Goal: Task Accomplishment & Management: Manage account settings

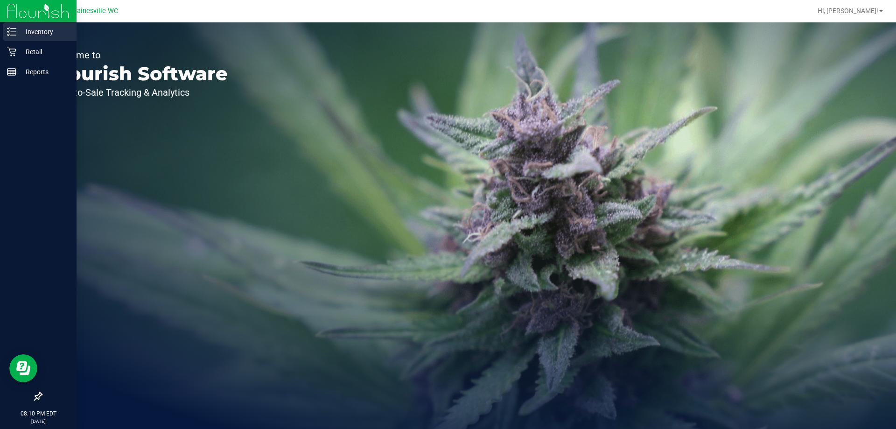
click at [54, 32] on p "Inventory" at bounding box center [44, 31] width 56 height 11
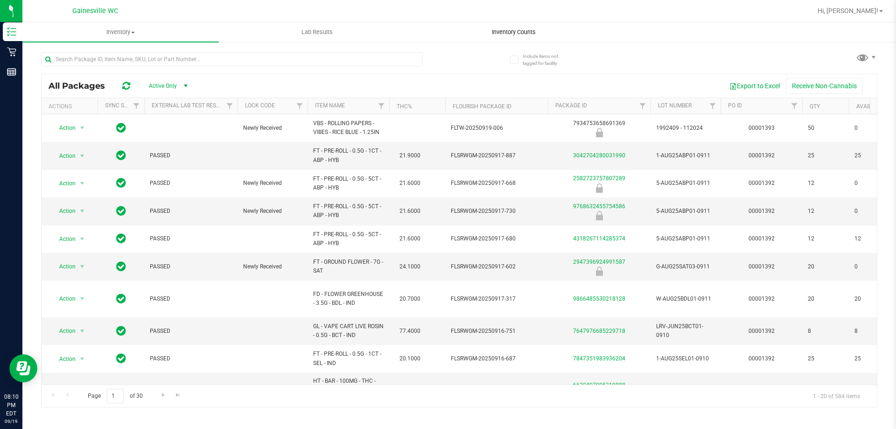
click at [527, 29] on span "Inventory Counts" at bounding box center [513, 32] width 69 height 8
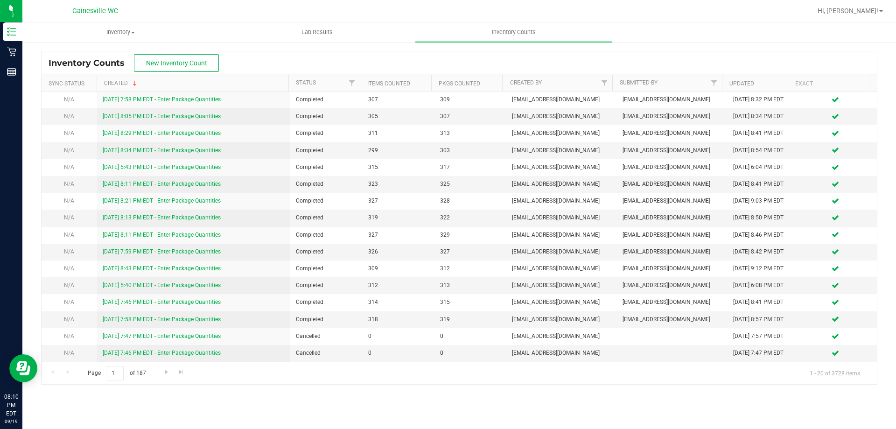
click at [170, 53] on div "Inventory Counts New Inventory Count" at bounding box center [459, 62] width 835 height 23
click at [171, 63] on span "New Inventory Count" at bounding box center [176, 62] width 61 height 7
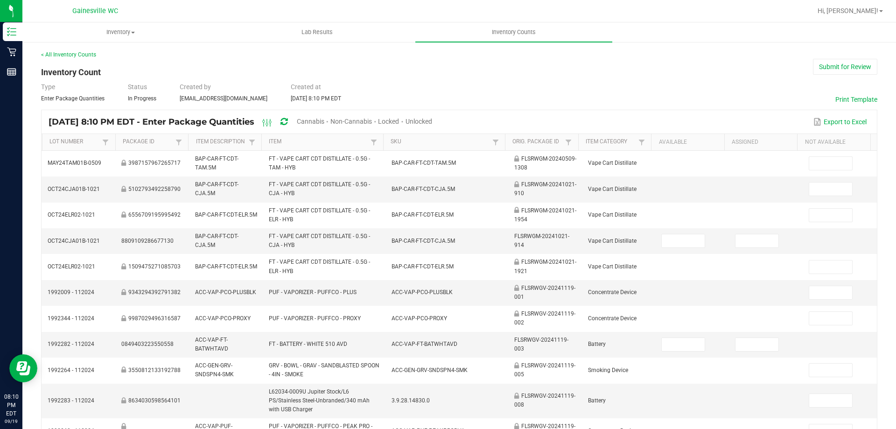
click at [432, 120] on span "Unlocked" at bounding box center [419, 121] width 27 height 7
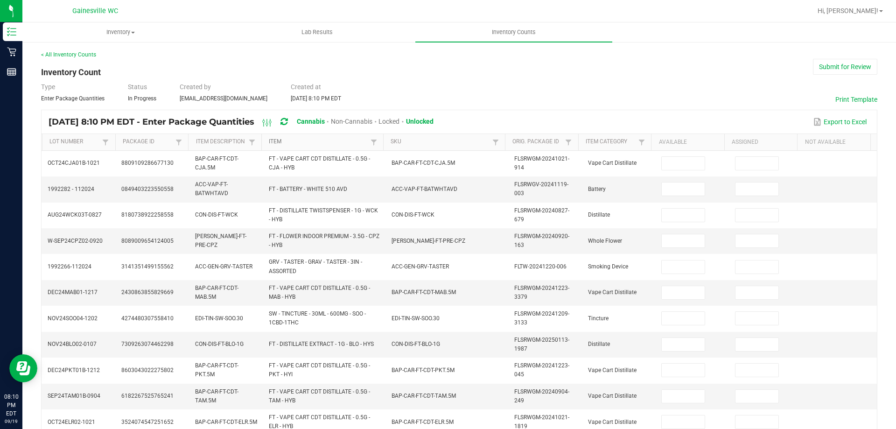
click at [269, 138] on link "Item" at bounding box center [318, 141] width 99 height 7
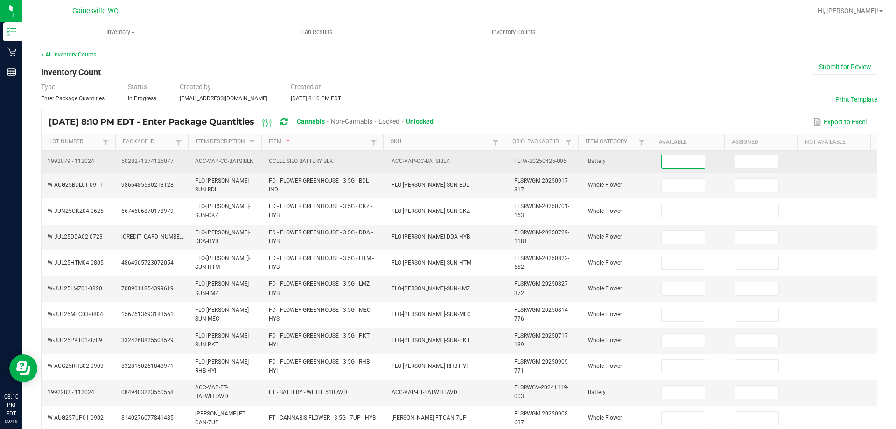
click at [684, 167] on input at bounding box center [683, 161] width 43 height 13
type input "6"
type input "20"
type input "4"
type input "8"
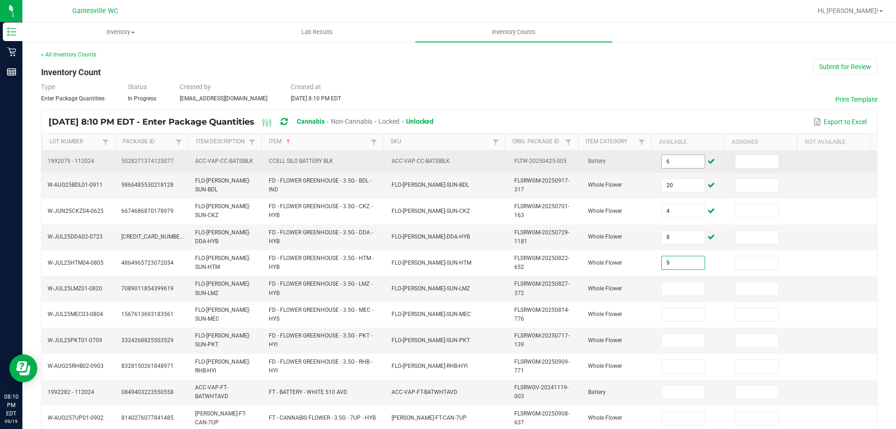
type input "9"
type input "8"
type input "16"
type input "4"
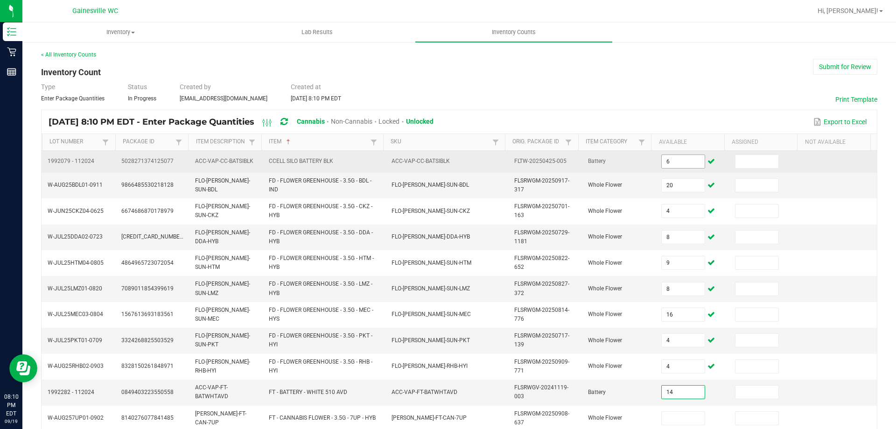
type input "14"
type input "1"
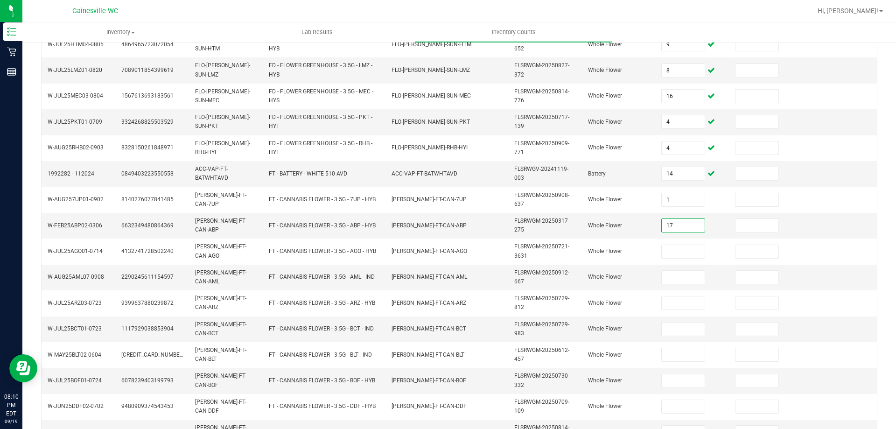
type input "17"
type input "8"
type input "20"
type input "16"
type input "6"
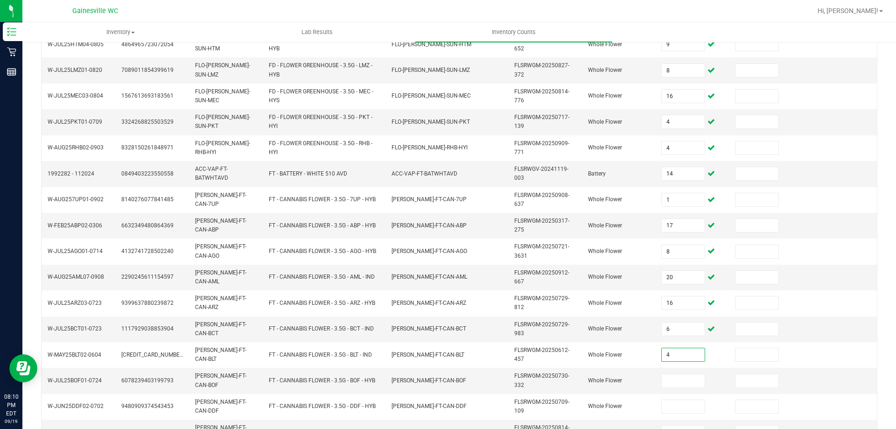
type input "4"
type input "16"
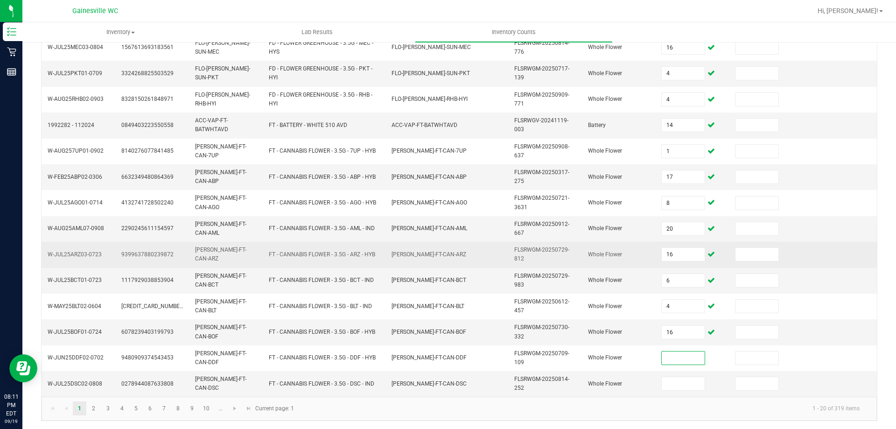
scroll to position [268, 0]
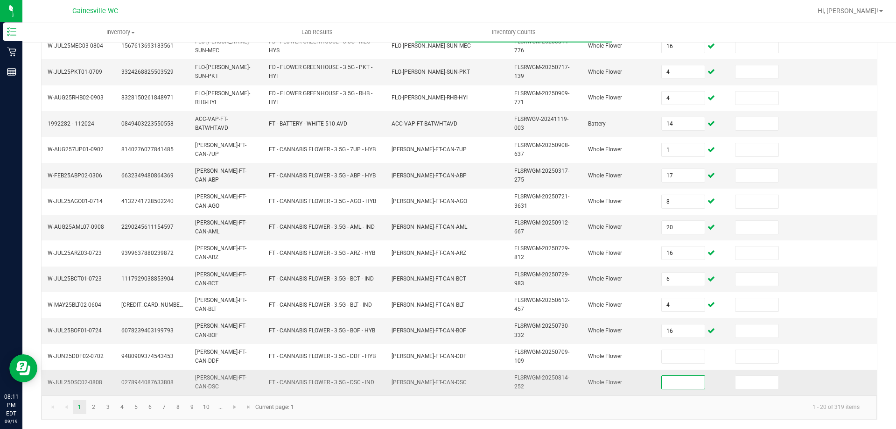
click at [682, 379] on input at bounding box center [683, 382] width 43 height 13
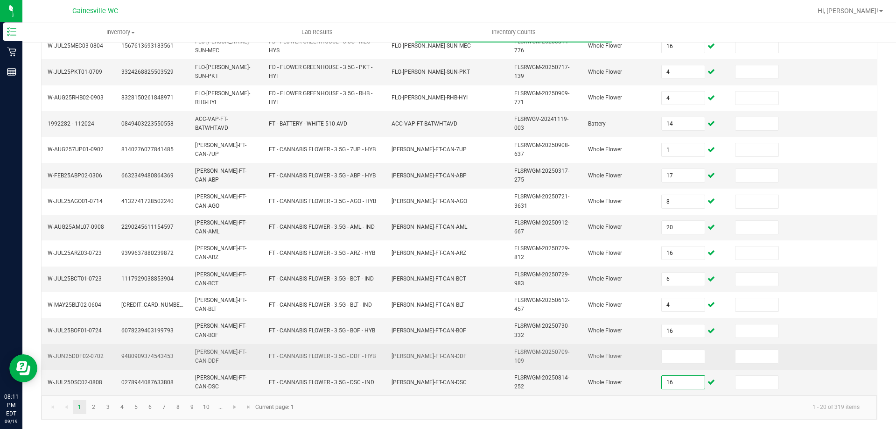
type input "16"
click at [661, 349] on td at bounding box center [693, 357] width 74 height 26
click at [662, 358] on input at bounding box center [683, 356] width 43 height 13
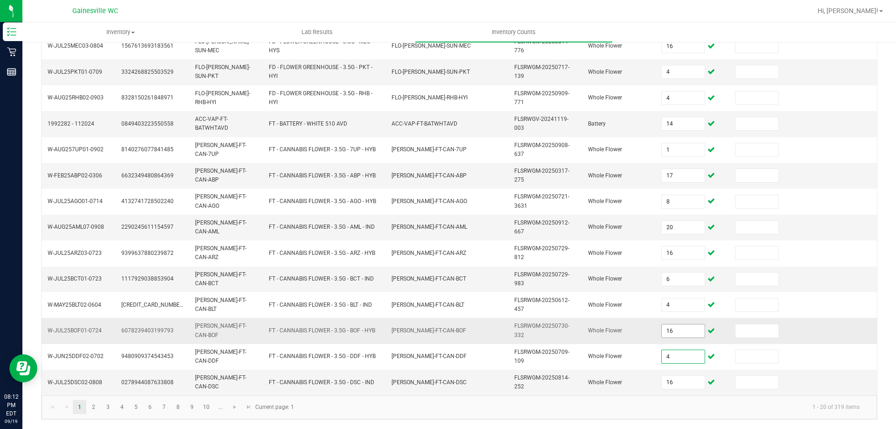
type input "4"
click at [670, 331] on input "16" at bounding box center [683, 330] width 43 height 13
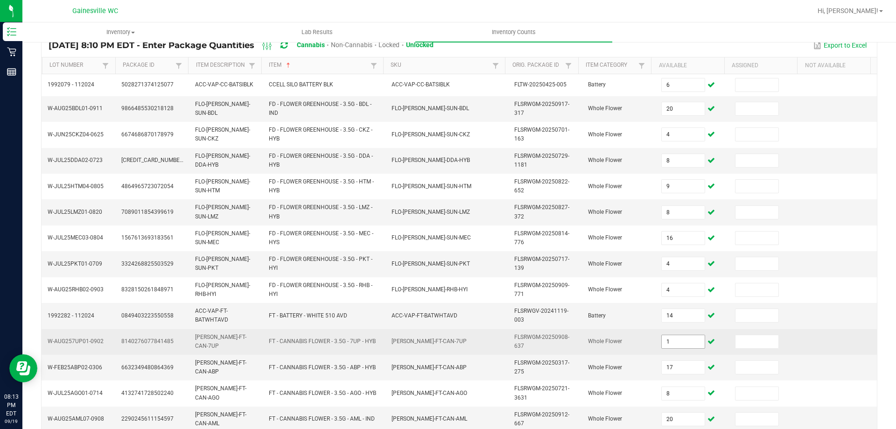
scroll to position [93, 0]
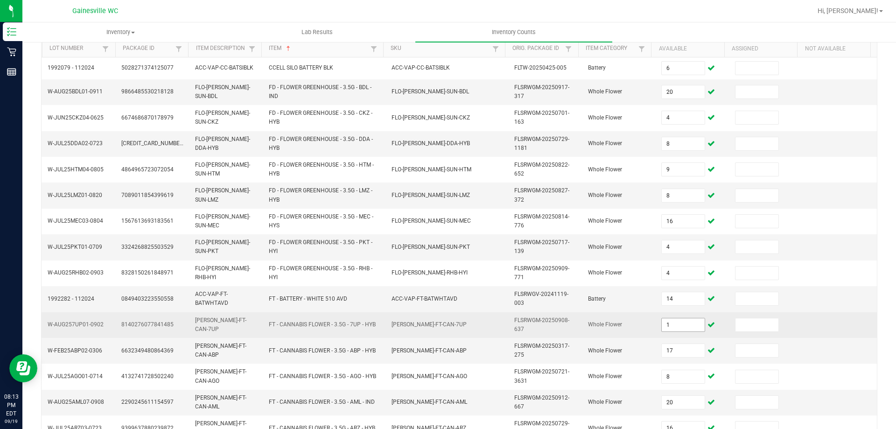
type input "6"
click at [663, 329] on input "1" at bounding box center [683, 324] width 43 height 13
type input "14"
type input "1"
type input "17"
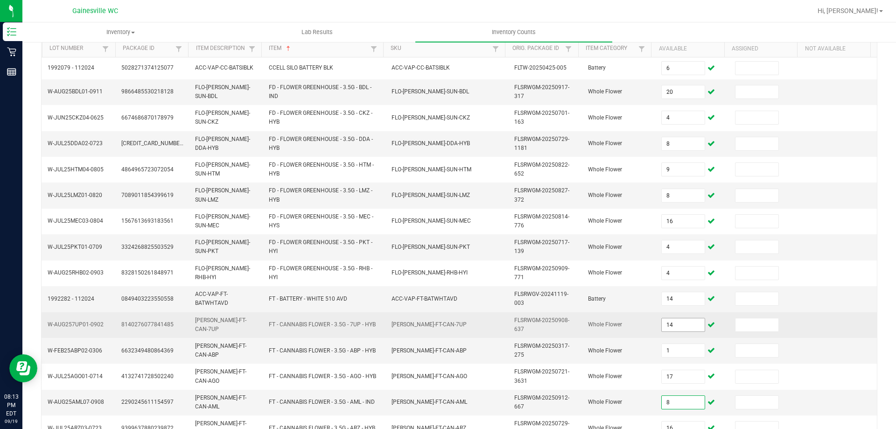
type input "8"
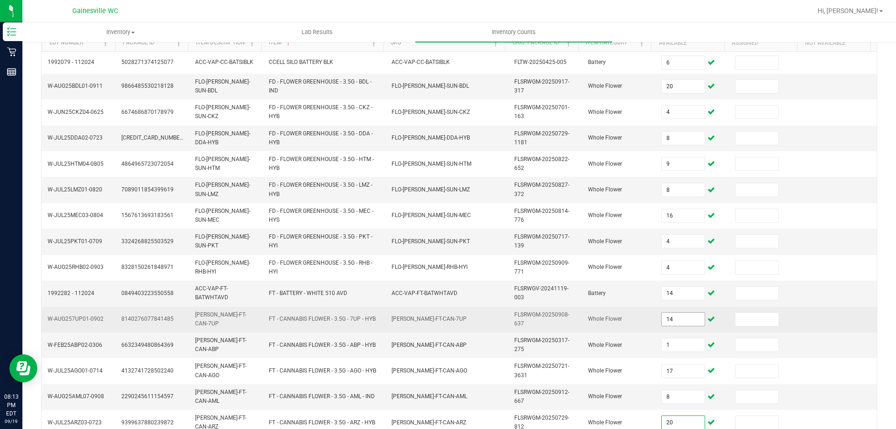
type input "20"
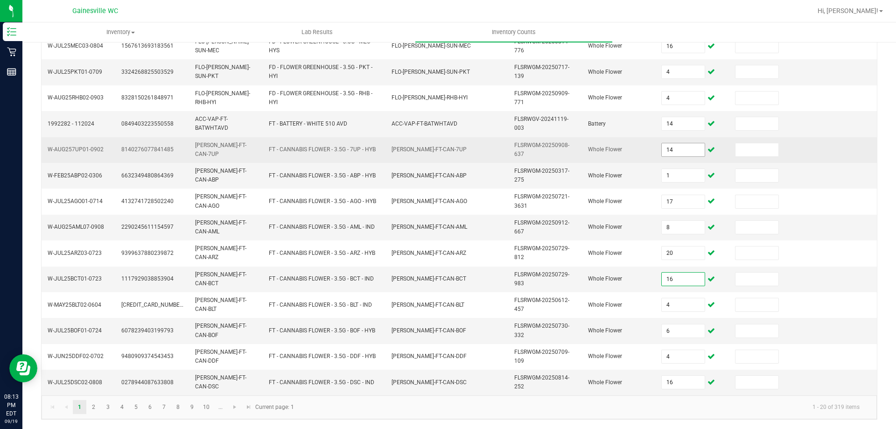
type input "16"
type input "6"
type input "4"
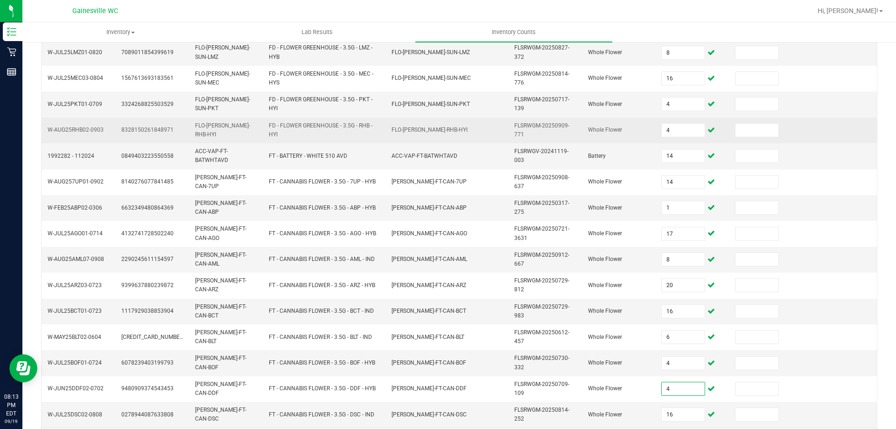
scroll to position [222, 0]
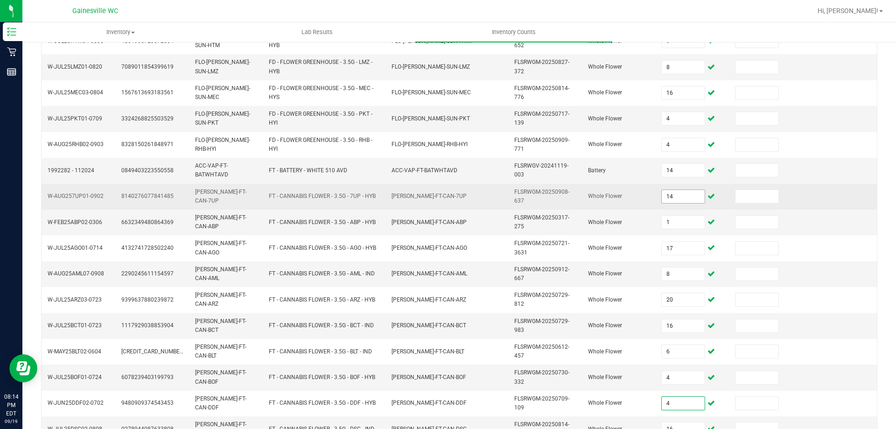
click at [671, 199] on input "14" at bounding box center [683, 196] width 43 height 13
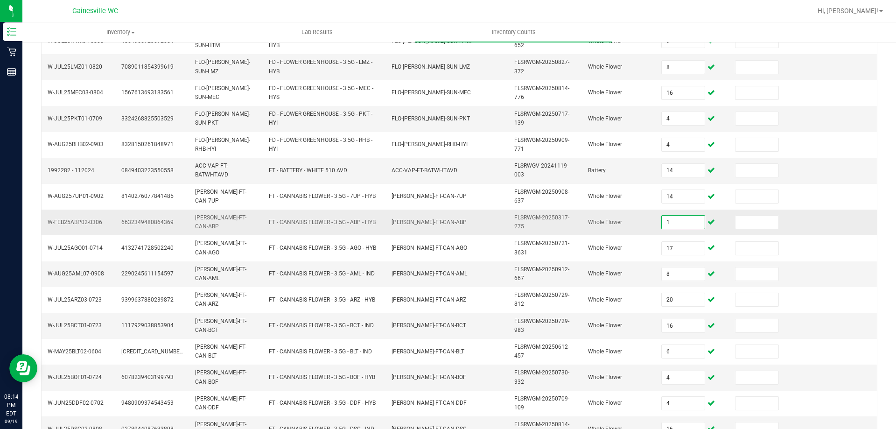
click at [670, 224] on input "1" at bounding box center [683, 222] width 43 height 13
type input "4"
type input "14"
type input "1"
type input "17"
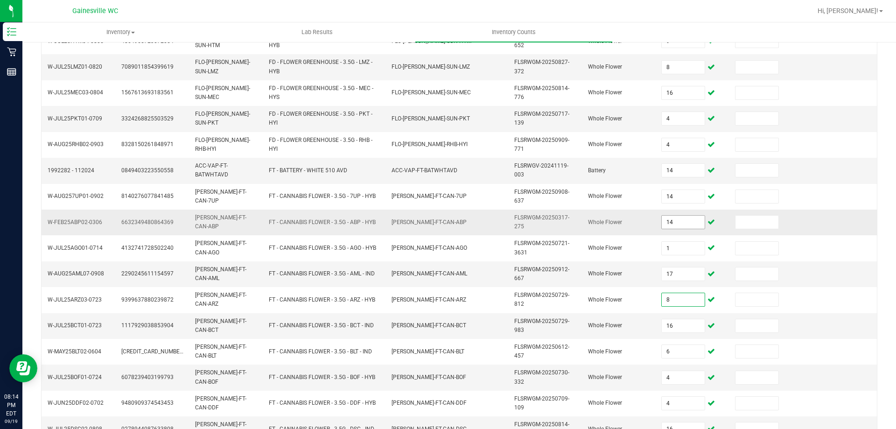
type input "8"
type input "20"
type input "16"
type input "6"
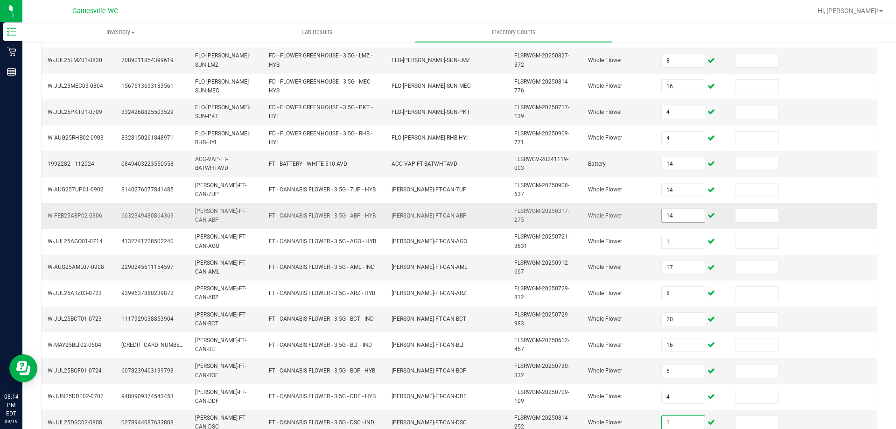
type input "16"
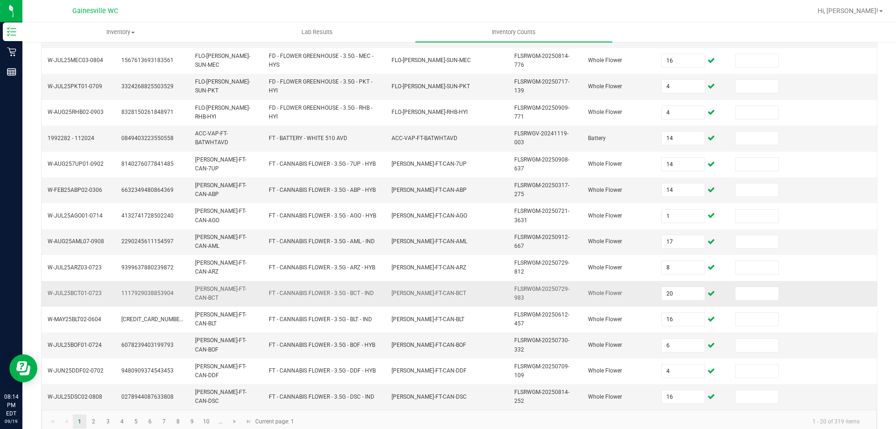
scroll to position [268, 0]
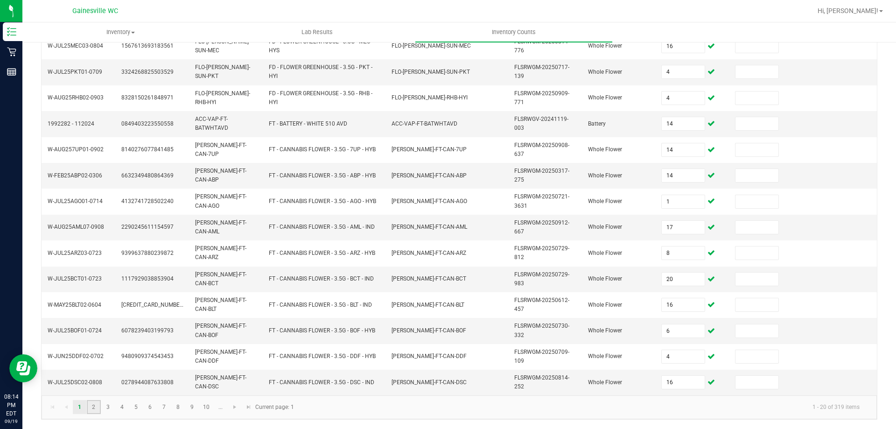
click at [96, 404] on link "2" at bounding box center [94, 407] width 14 height 14
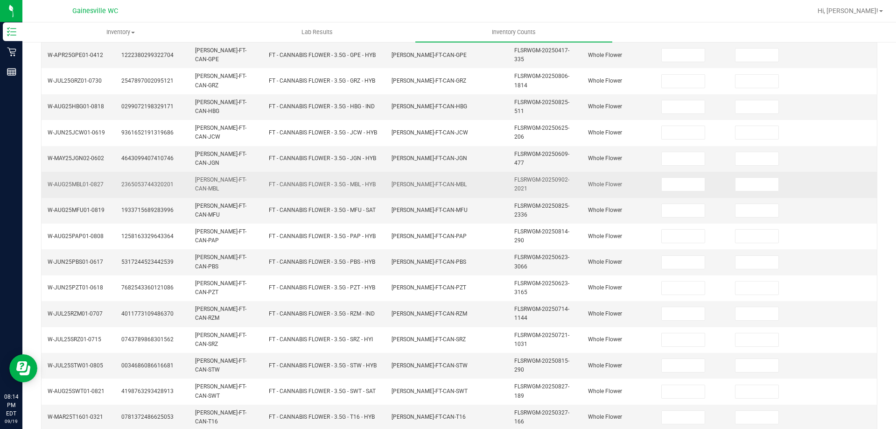
scroll to position [35, 0]
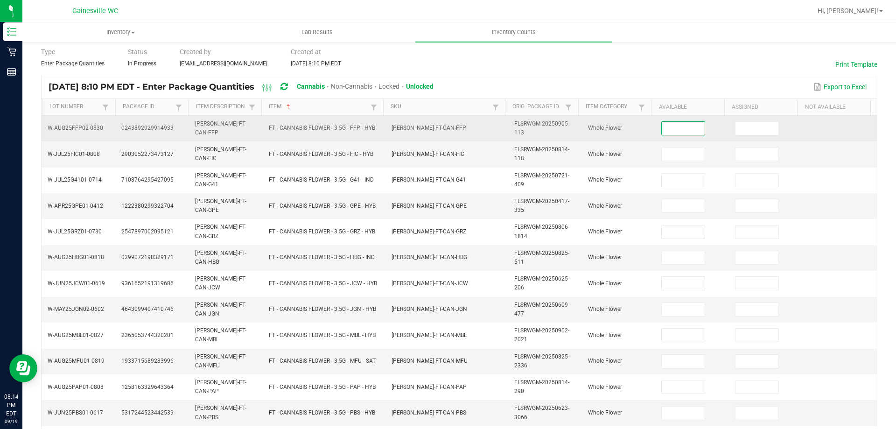
click at [680, 128] on input at bounding box center [683, 128] width 43 height 13
type input "19"
type input "2"
type input "3"
type input "14"
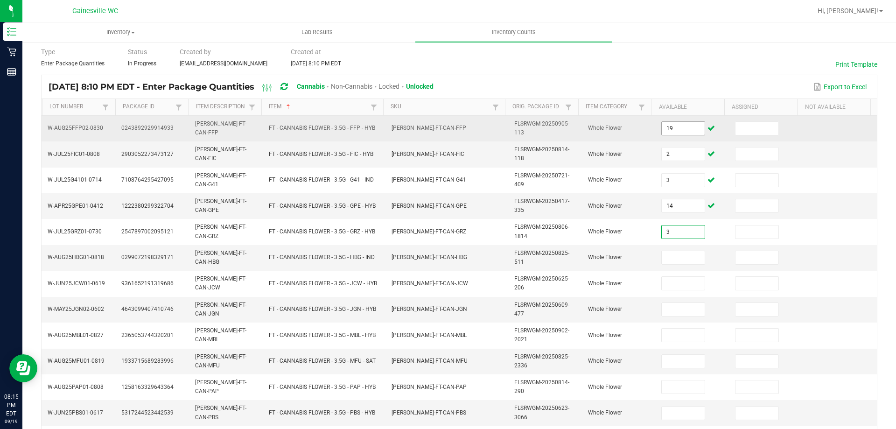
type input "3"
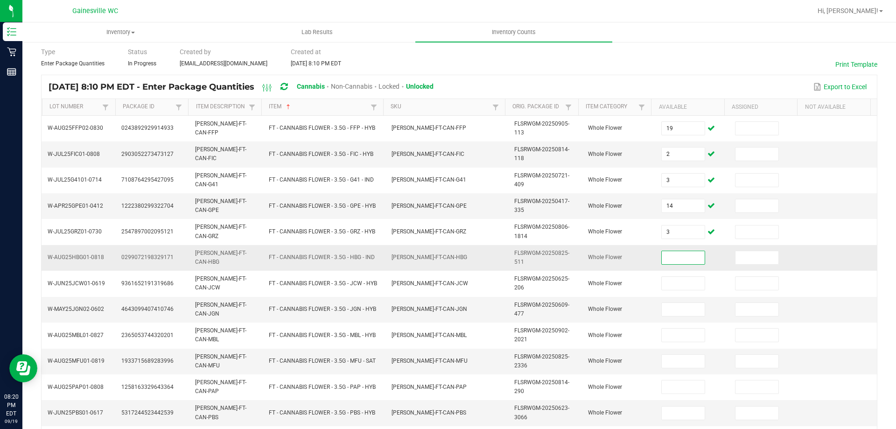
click at [662, 260] on input at bounding box center [683, 257] width 43 height 13
type input "12"
type input "16"
type input "17"
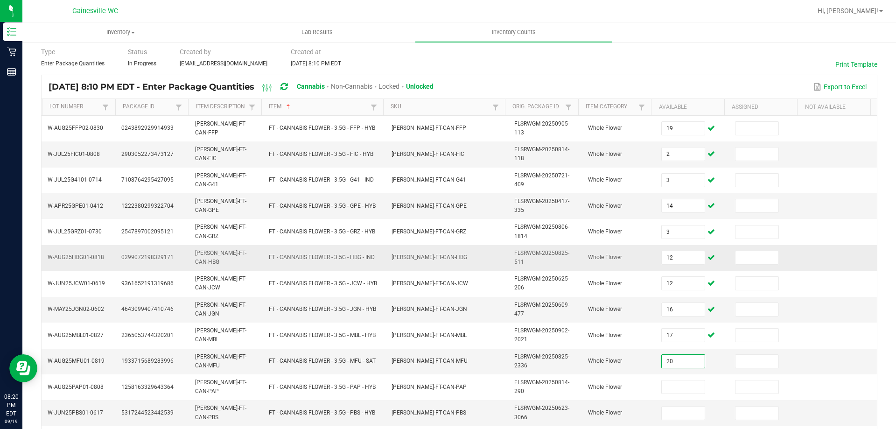
type input "20"
type input "9"
type input "11"
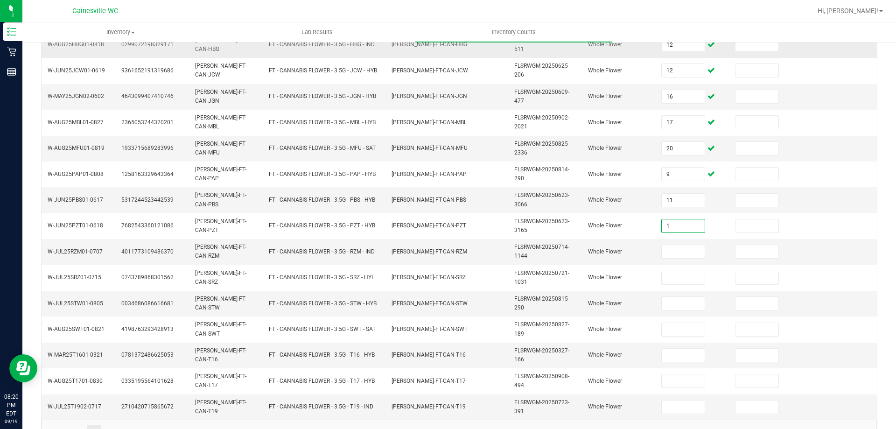
type input "1"
click at [662, 252] on input at bounding box center [683, 251] width 43 height 13
type input "10"
type input "2"
type input "20"
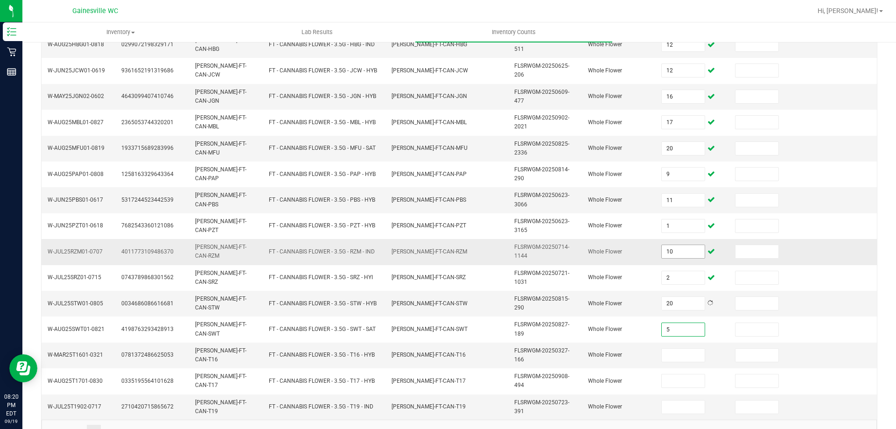
type input "5"
type input "7"
type input "14"
type input "20"
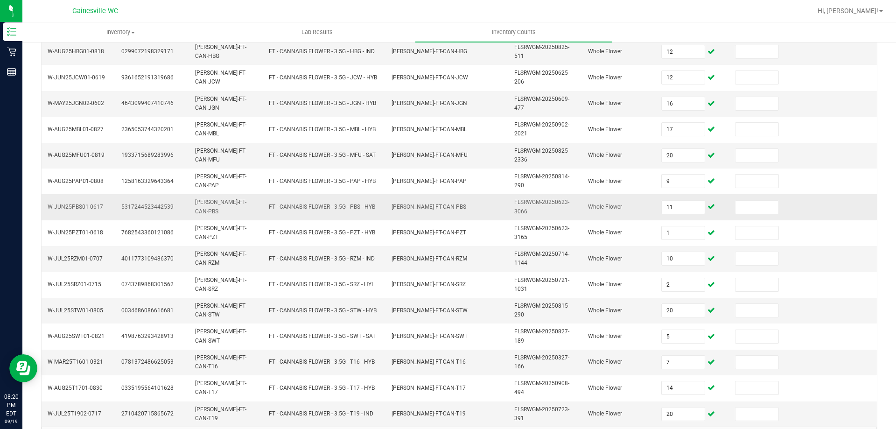
scroll to position [272, 0]
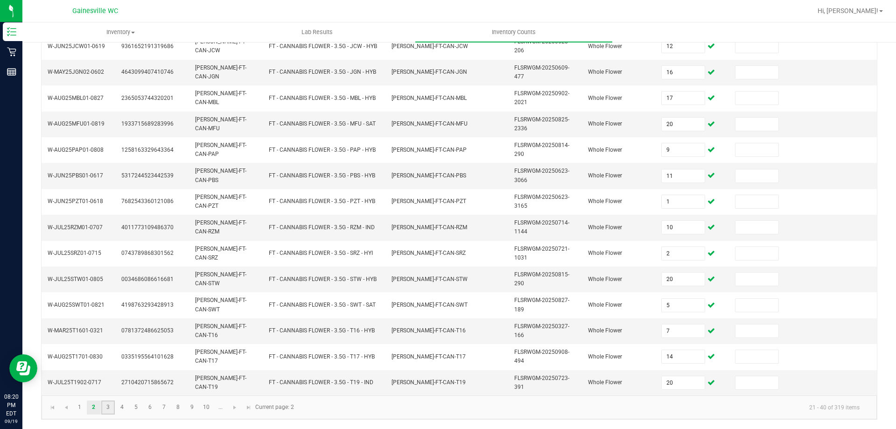
click at [106, 409] on link "3" at bounding box center [108, 407] width 14 height 14
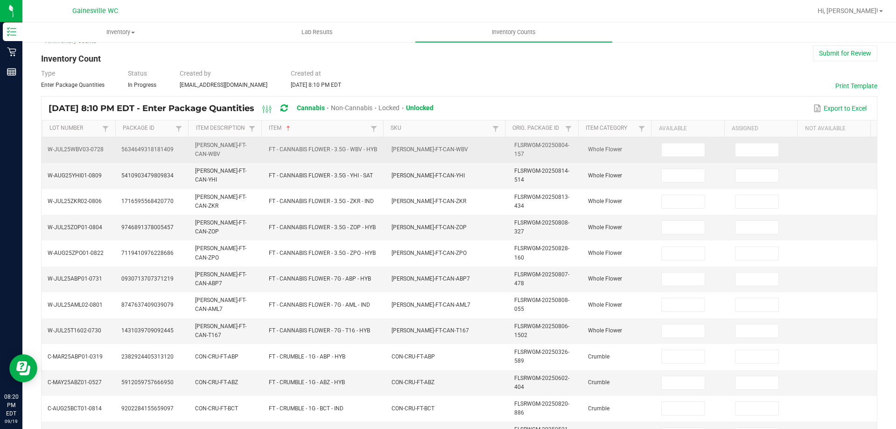
scroll to position [0, 0]
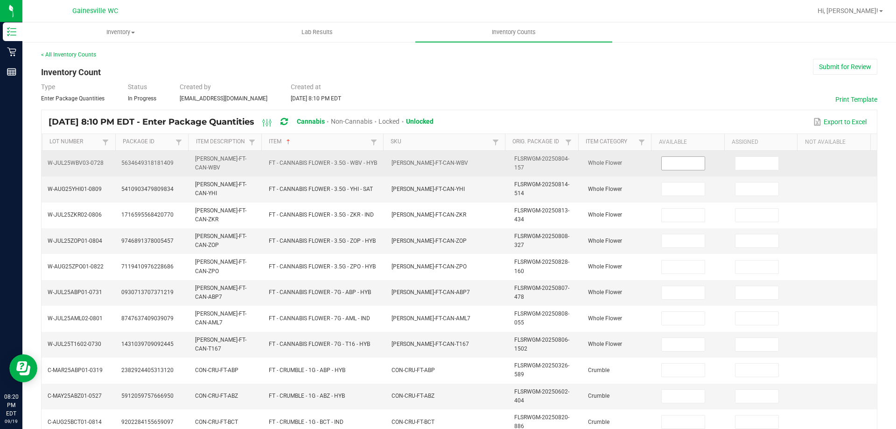
click at [662, 158] on input at bounding box center [683, 163] width 43 height 13
type input "20"
type input "12"
type input "1"
type input "18"
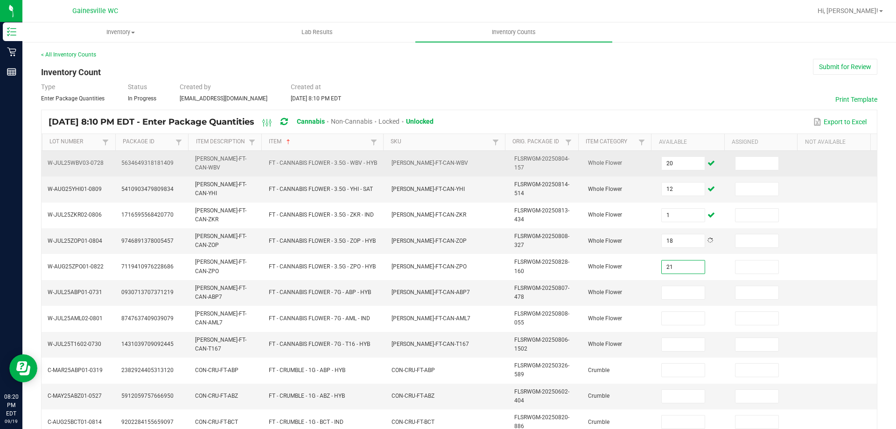
type input "21"
type input "15"
type input "5"
type input "18"
type input "2"
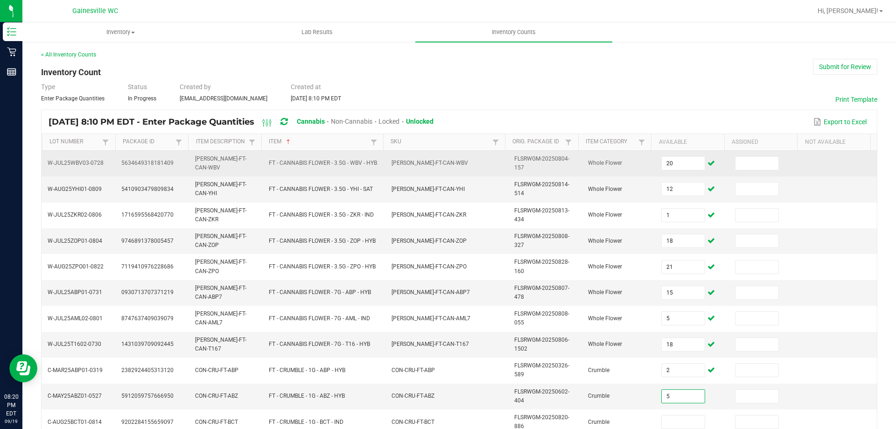
type input "5"
type input "4"
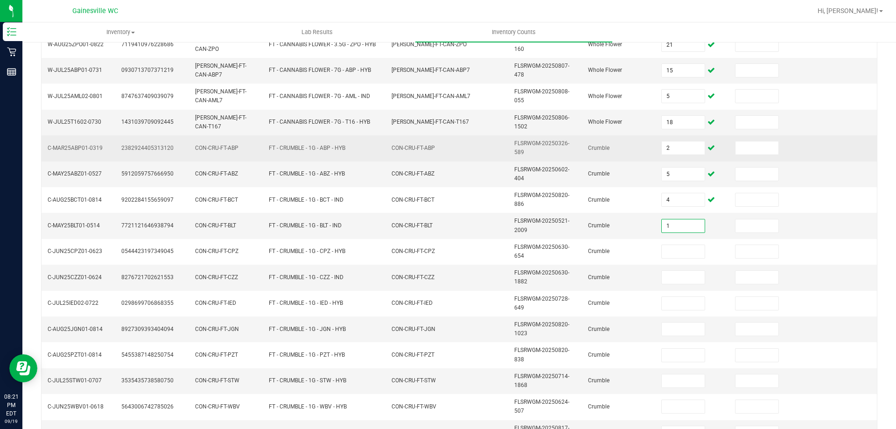
type input "1"
type input "3"
type input "7"
type input "3"
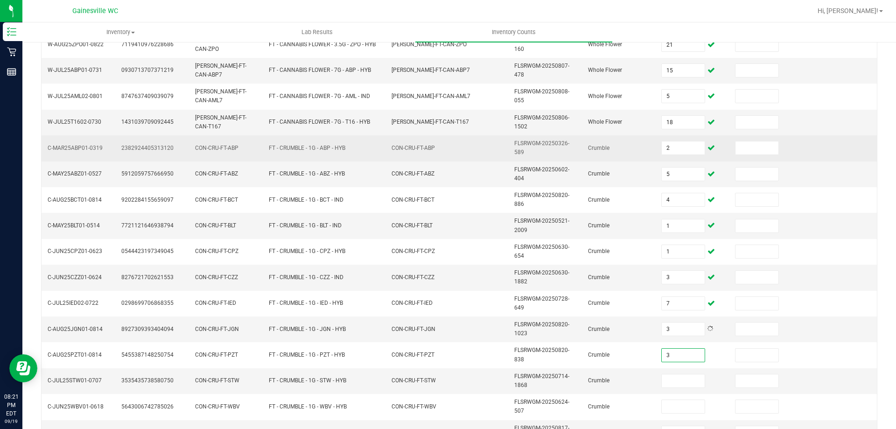
type input "3"
type input "5"
type input "3"
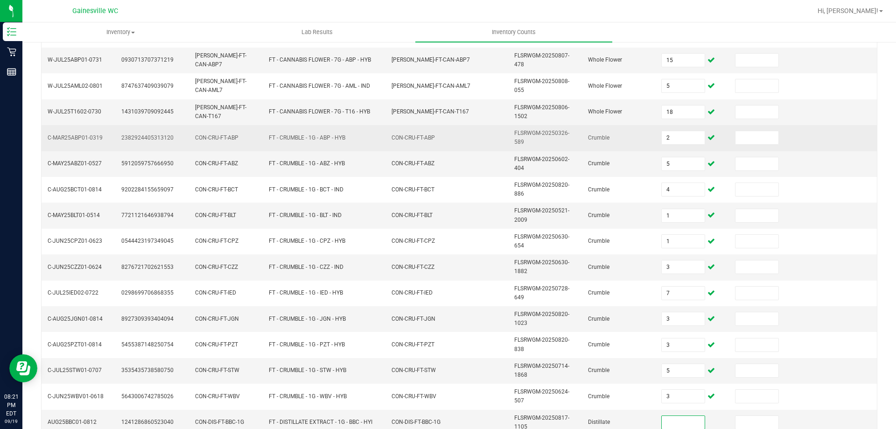
type input "8"
type input "9"
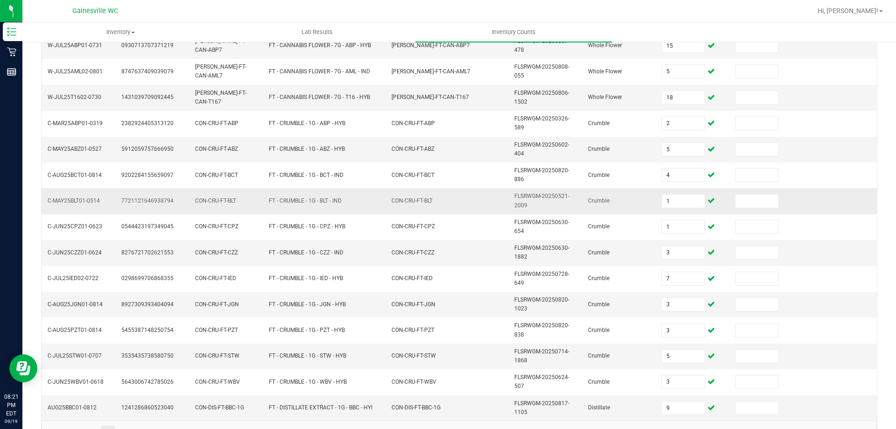
scroll to position [272, 0]
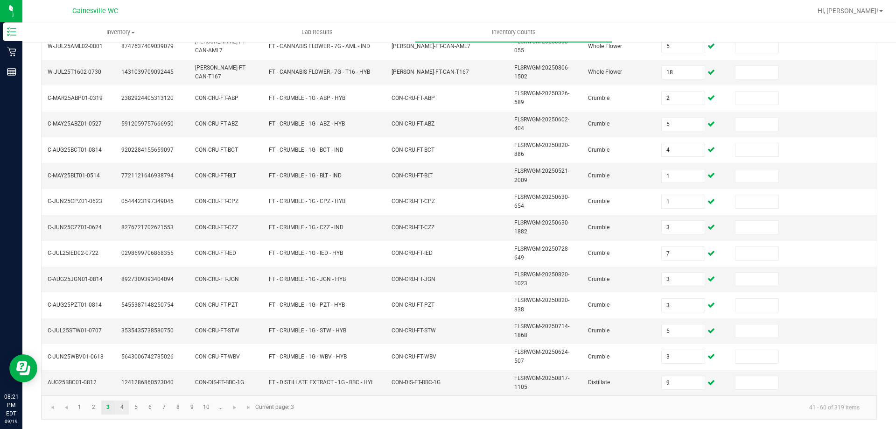
click at [121, 407] on link "4" at bounding box center [122, 407] width 14 height 14
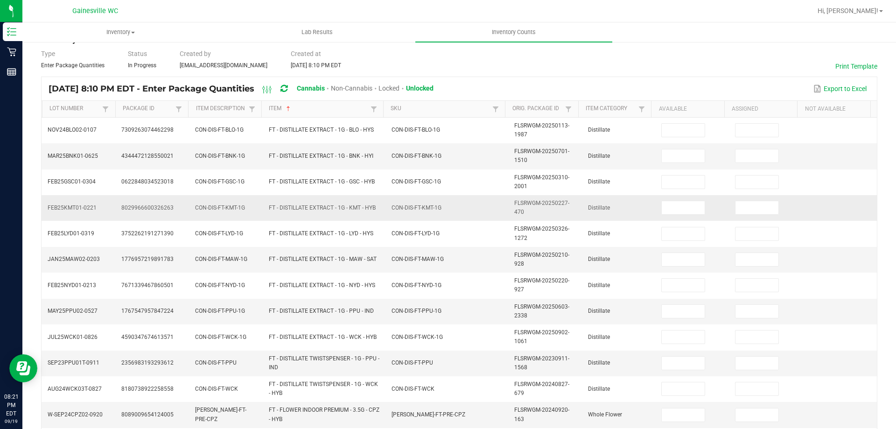
scroll to position [0, 0]
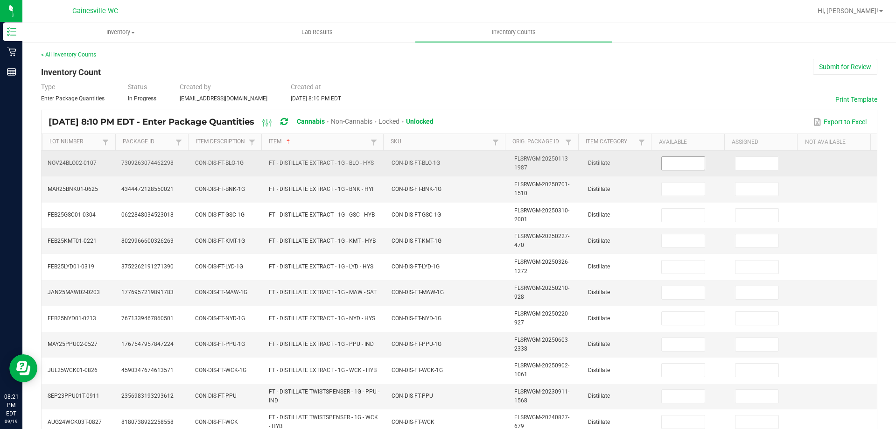
click at [670, 162] on input at bounding box center [683, 163] width 43 height 13
type input "10"
type input "6"
type input "5"
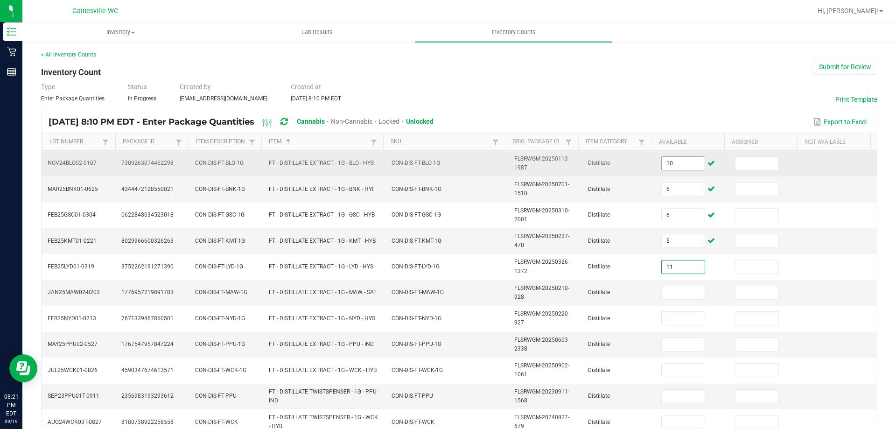
type input "11"
type input "12"
type input "4"
type input "11"
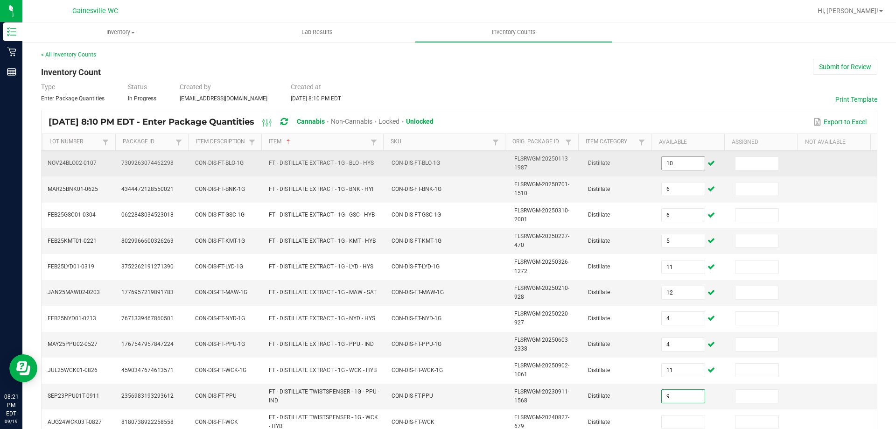
type input "9"
type input "1"
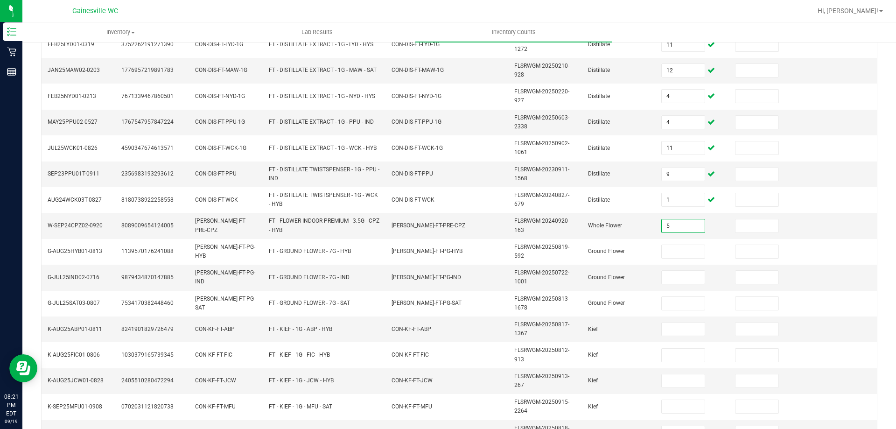
type input "5"
type input "4"
type input "3"
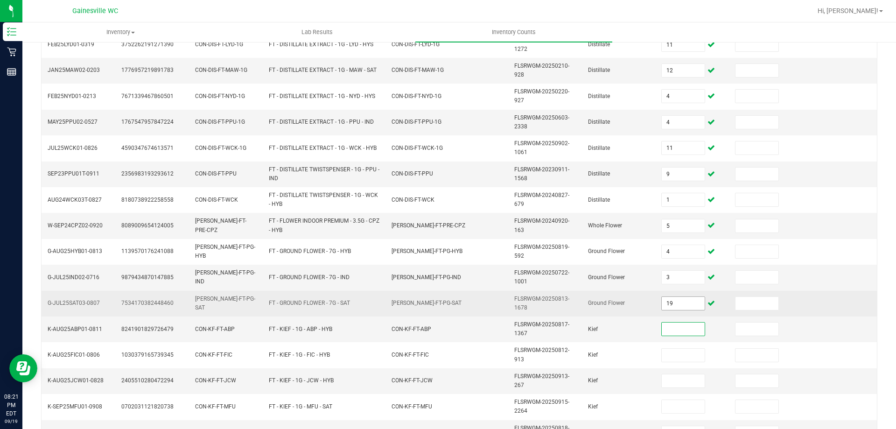
click at [668, 308] on input "19" at bounding box center [683, 303] width 43 height 13
type input "10"
type input "2"
type input "3"
type input "7"
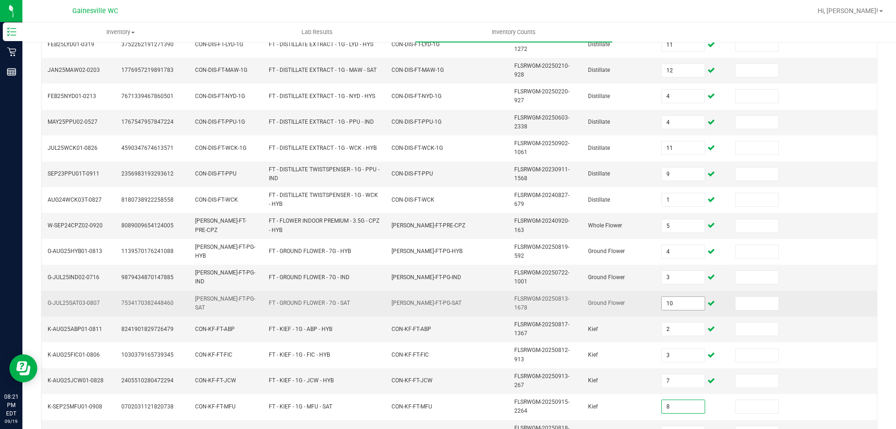
type input "8"
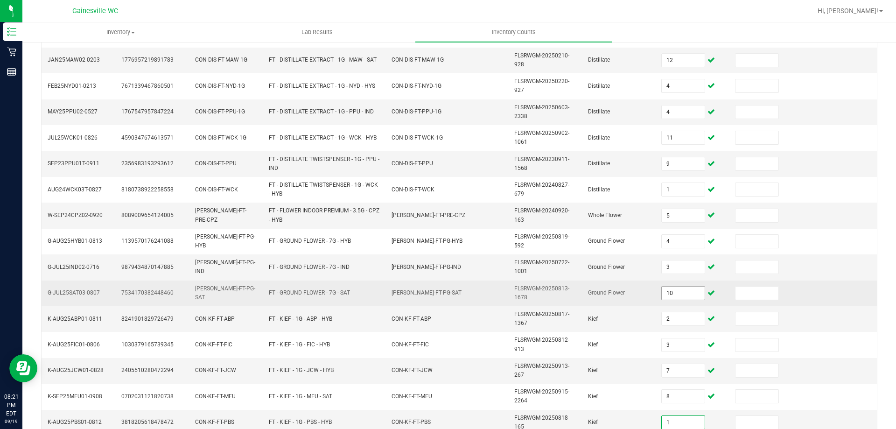
type input "1"
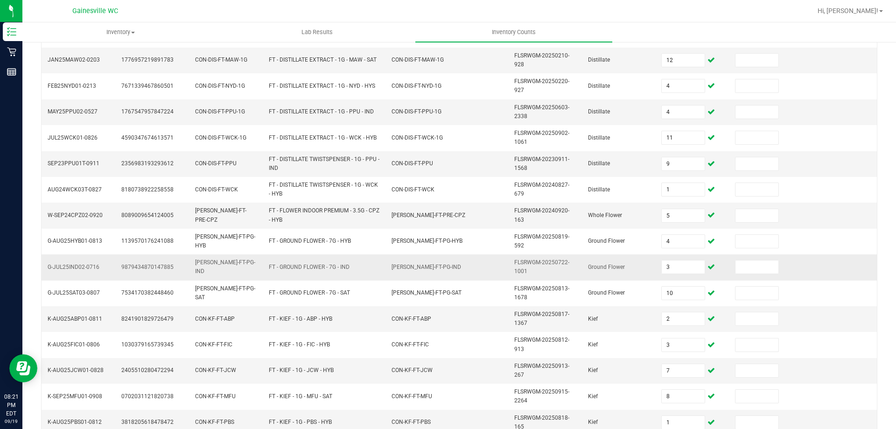
scroll to position [272, 0]
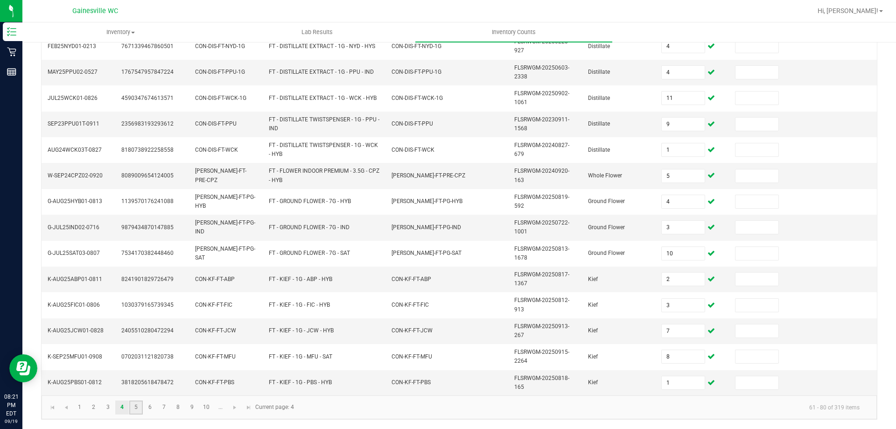
click at [135, 408] on link "5" at bounding box center [136, 407] width 14 height 14
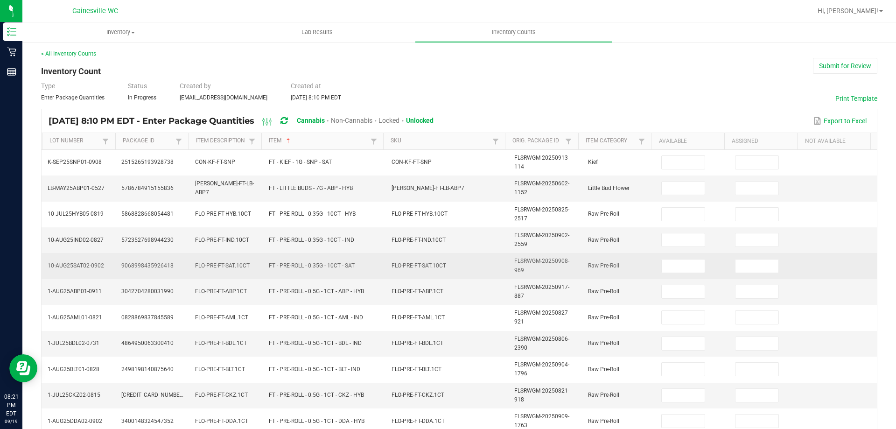
scroll to position [0, 0]
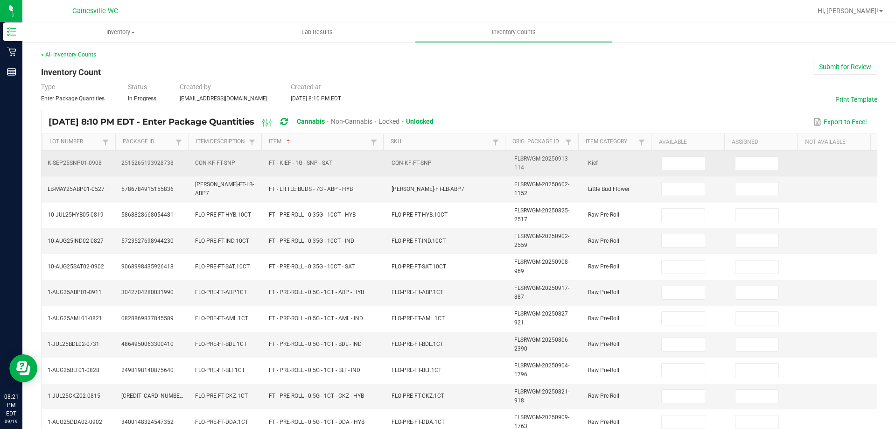
click at [656, 154] on td at bounding box center [693, 164] width 74 height 26
click at [662, 163] on input at bounding box center [683, 163] width 43 height 13
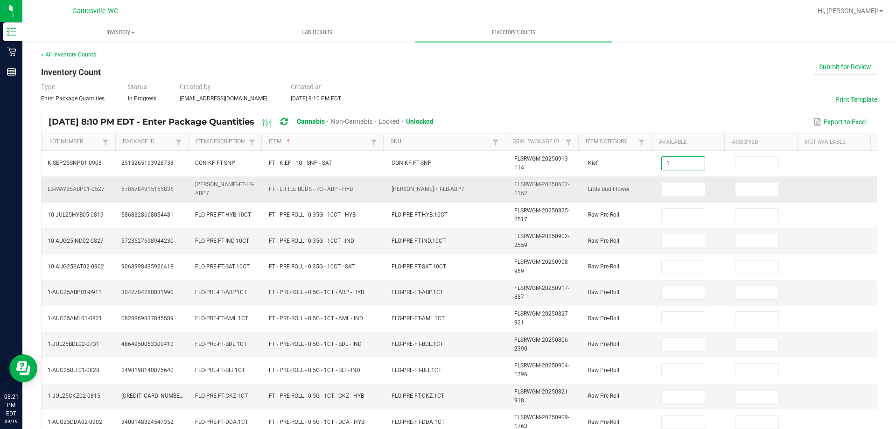
type input "1"
type input "2"
type input "14"
type input "11"
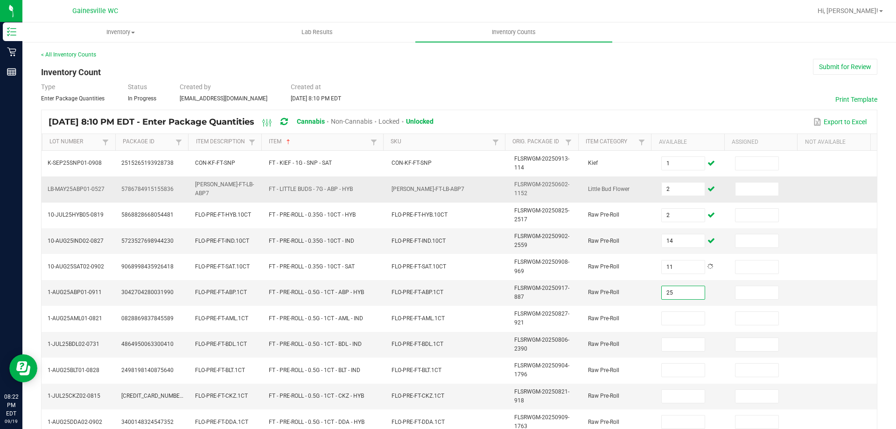
type input "25"
type input "2"
type input "7"
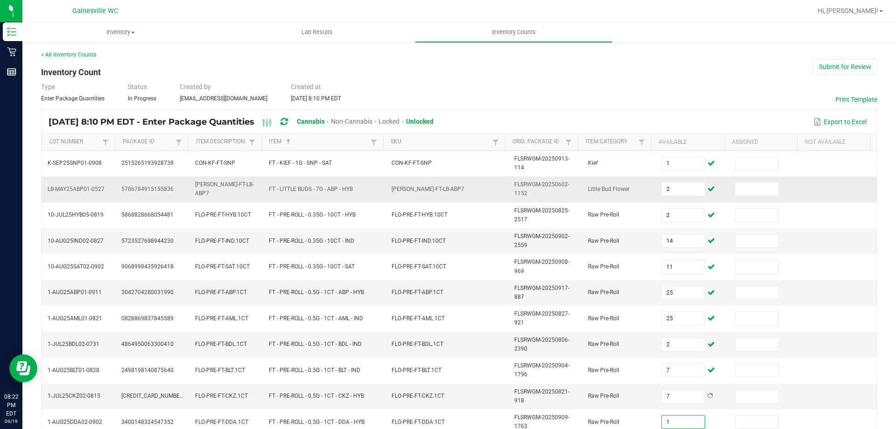
type input "1"
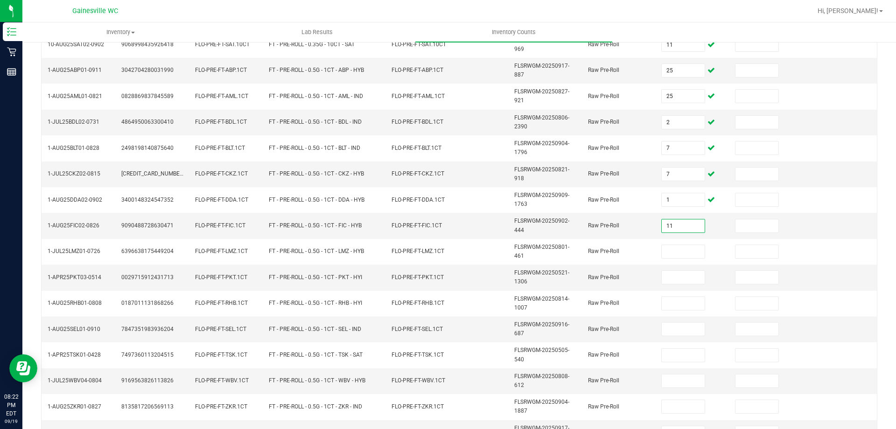
type input "11"
type input "15"
type input "20"
type input "9"
type input "24"
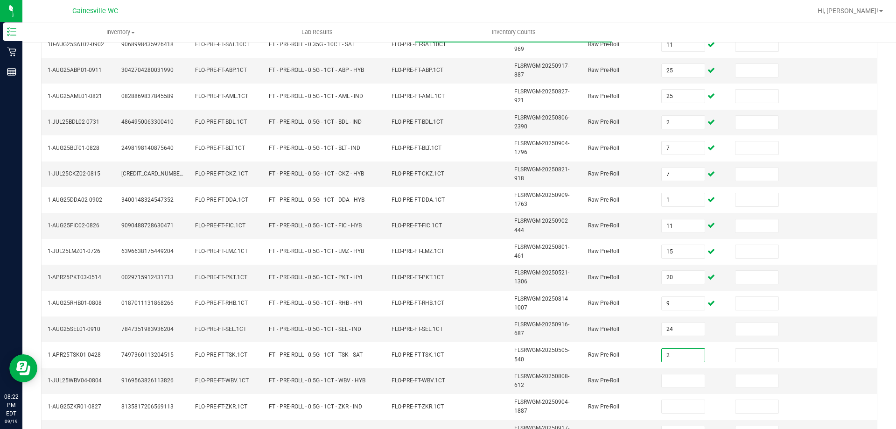
type input "2"
type input "6"
type input "2"
type input "12"
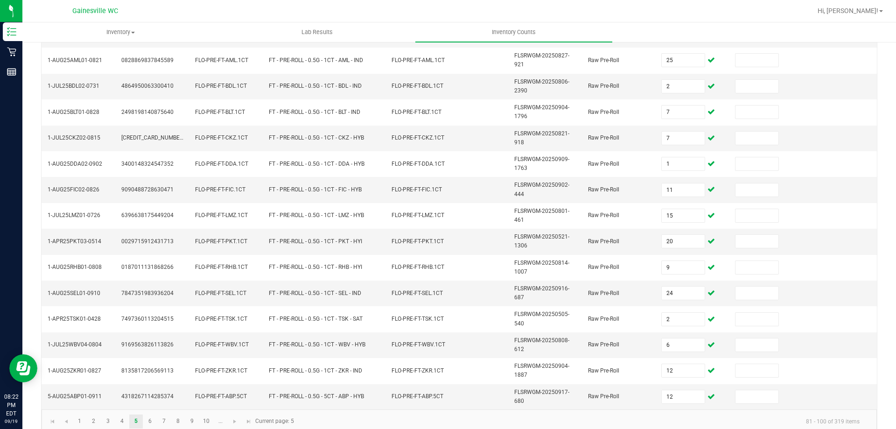
scroll to position [272, 0]
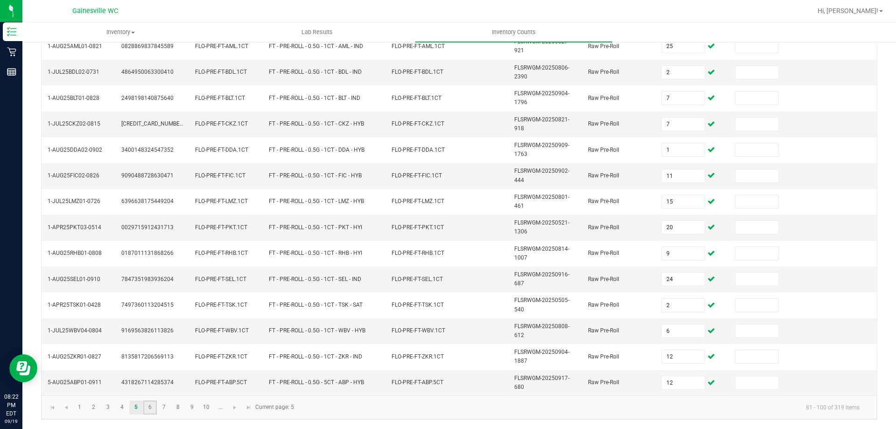
click at [153, 403] on link "6" at bounding box center [150, 407] width 14 height 14
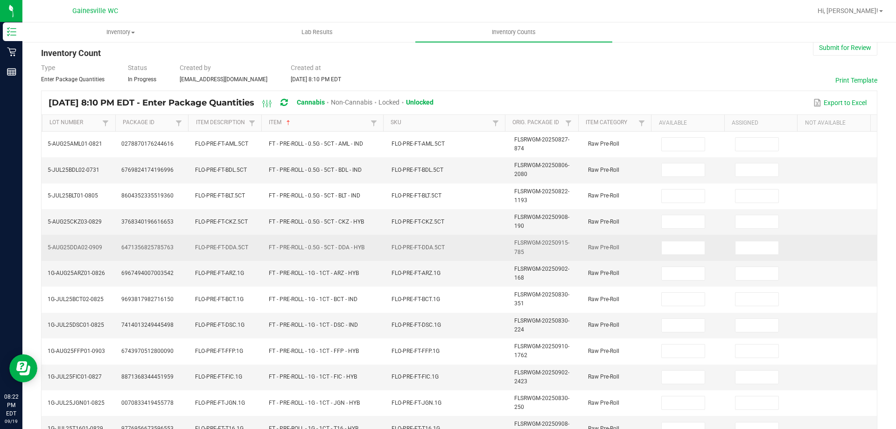
scroll to position [0, 0]
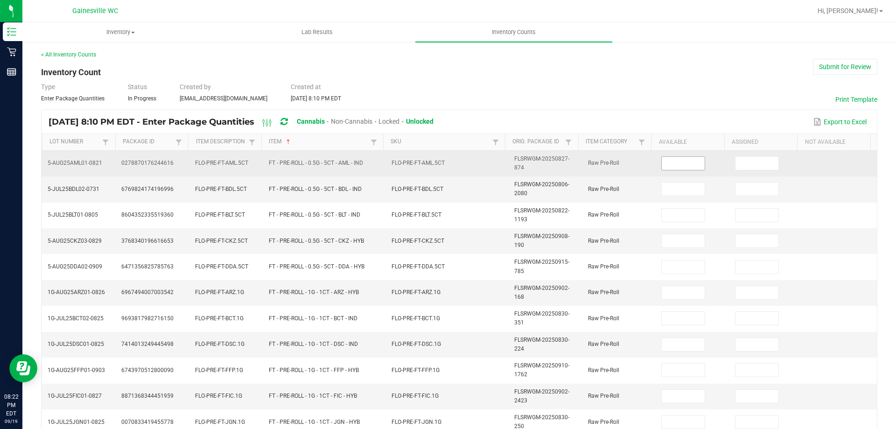
click at [689, 168] on input at bounding box center [683, 163] width 43 height 13
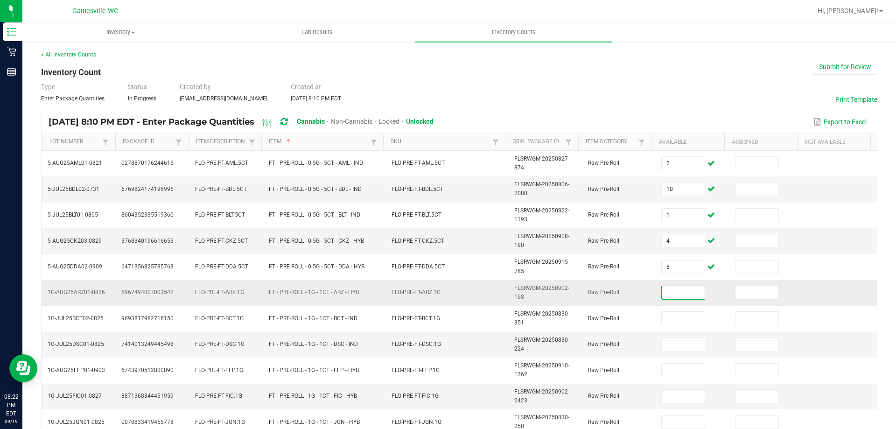
click at [662, 296] on input at bounding box center [683, 292] width 43 height 13
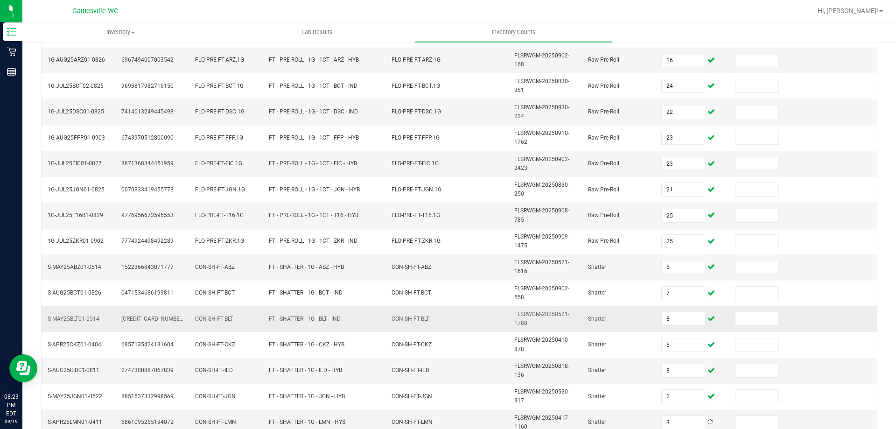
scroll to position [272, 0]
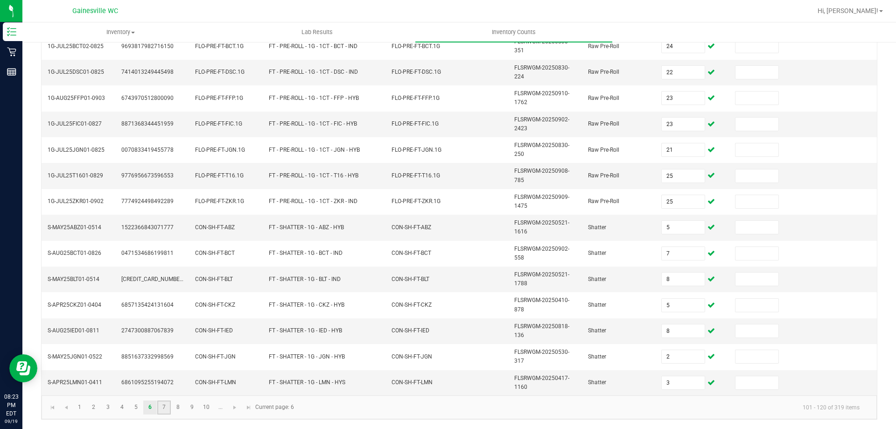
click at [168, 409] on link "7" at bounding box center [164, 407] width 14 height 14
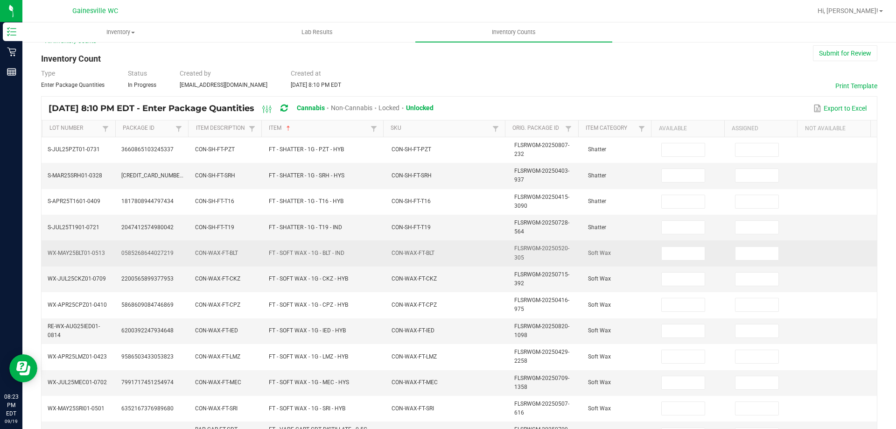
scroll to position [0, 0]
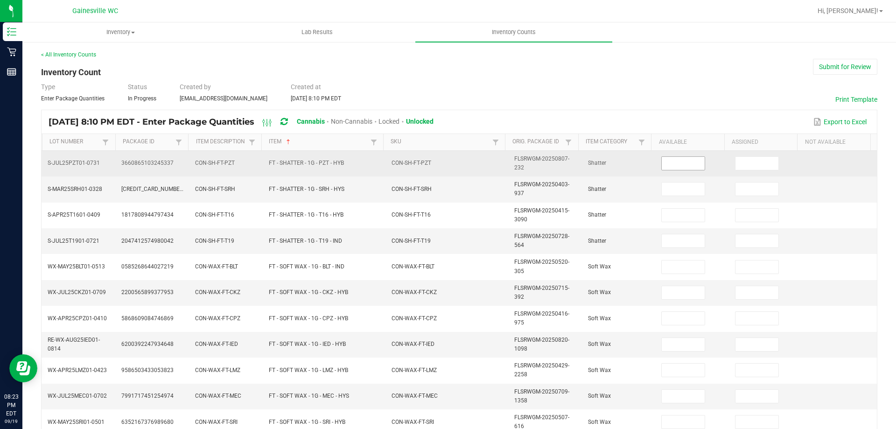
click at [662, 164] on input at bounding box center [683, 163] width 43 height 13
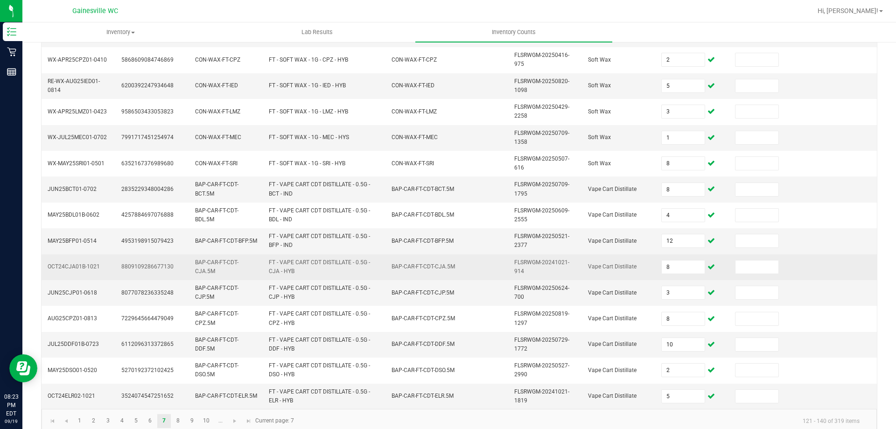
scroll to position [272, 0]
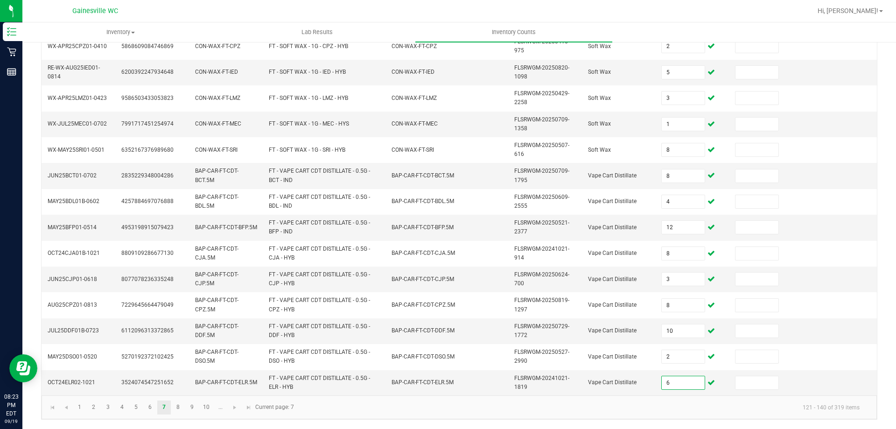
click at [465, 407] on kendo-pager-info "121 - 140 of 319 items" at bounding box center [584, 407] width 568 height 15
click at [173, 407] on link "8" at bounding box center [178, 407] width 14 height 14
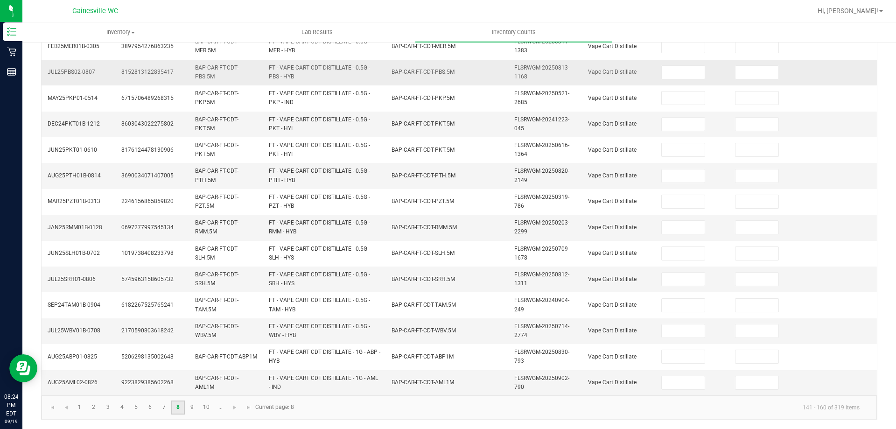
scroll to position [0, 0]
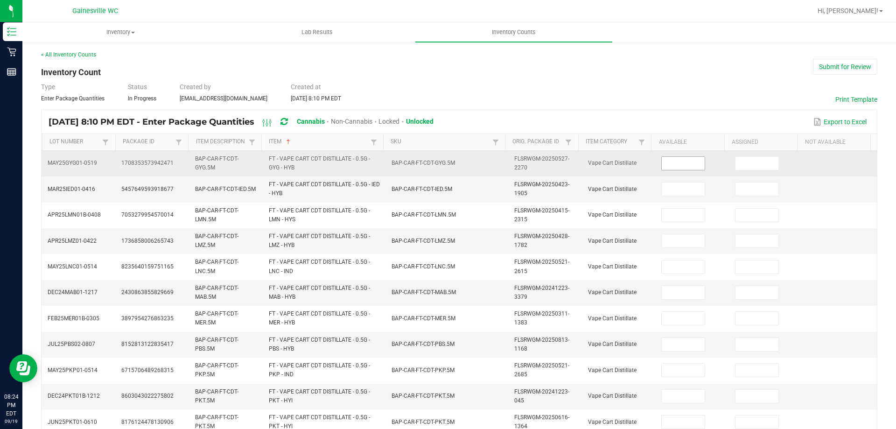
click at [691, 165] on input at bounding box center [683, 163] width 43 height 13
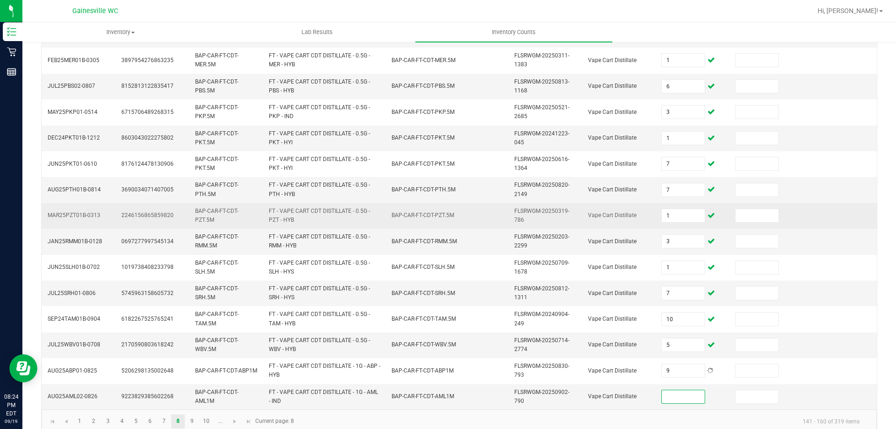
scroll to position [272, 0]
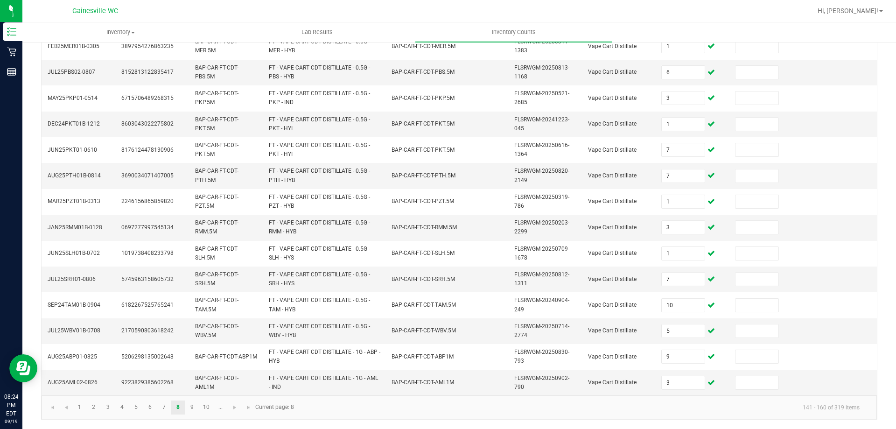
click at [461, 413] on kendo-pager-info "141 - 160 of 319 items" at bounding box center [584, 407] width 568 height 15
click at [193, 413] on link "9" at bounding box center [192, 407] width 14 height 14
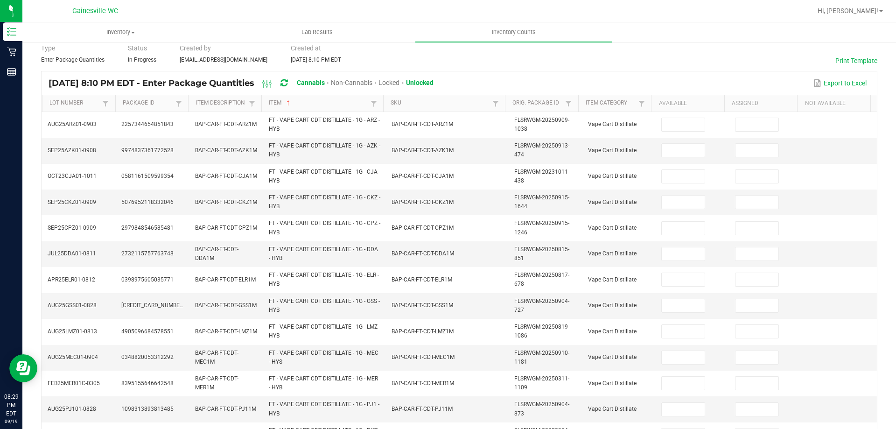
scroll to position [0, 0]
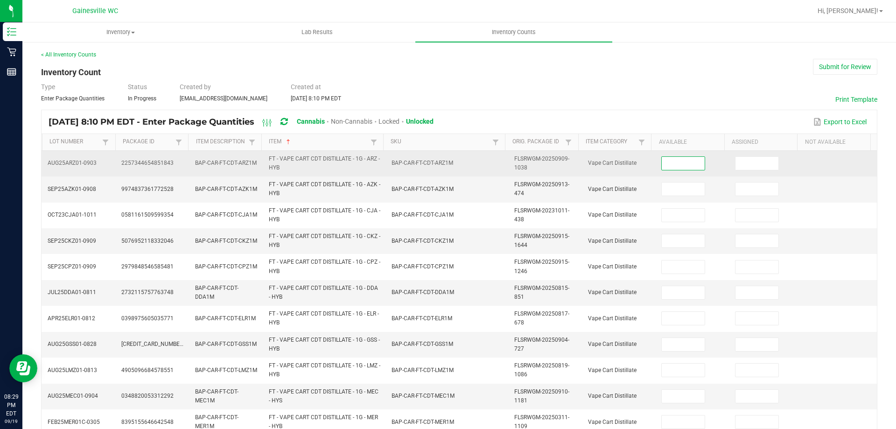
click at [666, 167] on input at bounding box center [683, 163] width 43 height 13
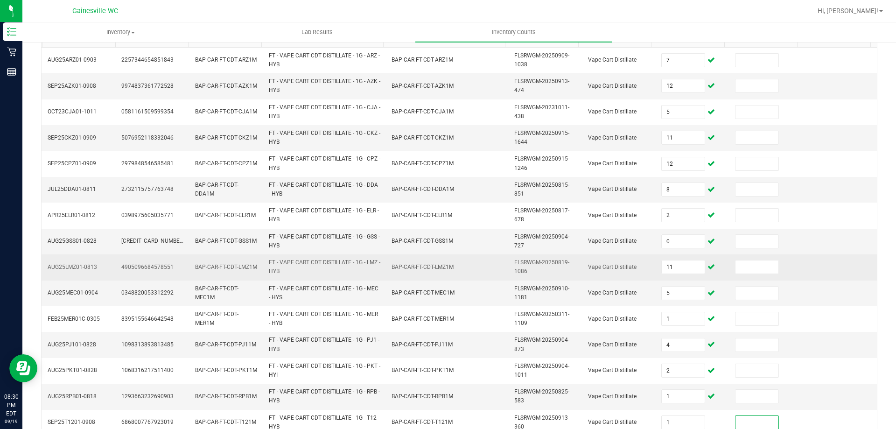
scroll to position [272, 0]
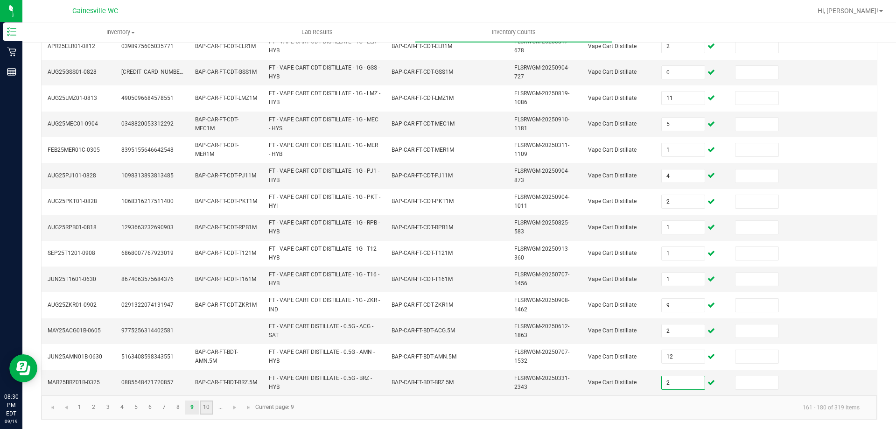
click at [206, 408] on link "10" at bounding box center [207, 407] width 14 height 14
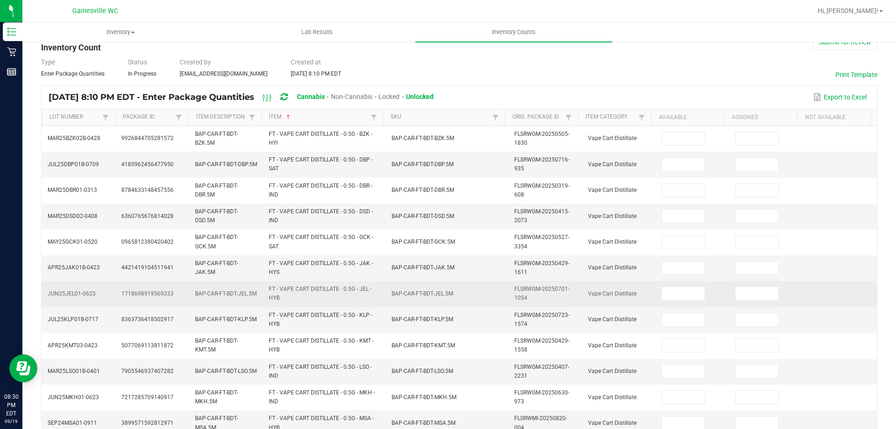
scroll to position [0, 0]
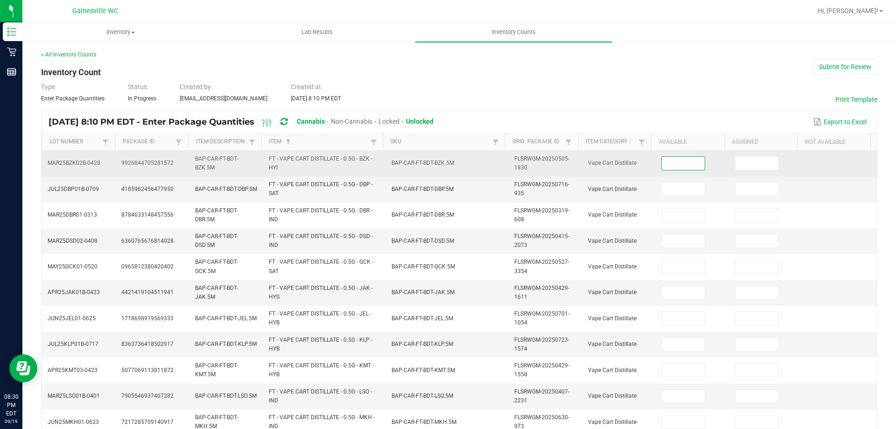
click at [677, 161] on input at bounding box center [683, 163] width 43 height 13
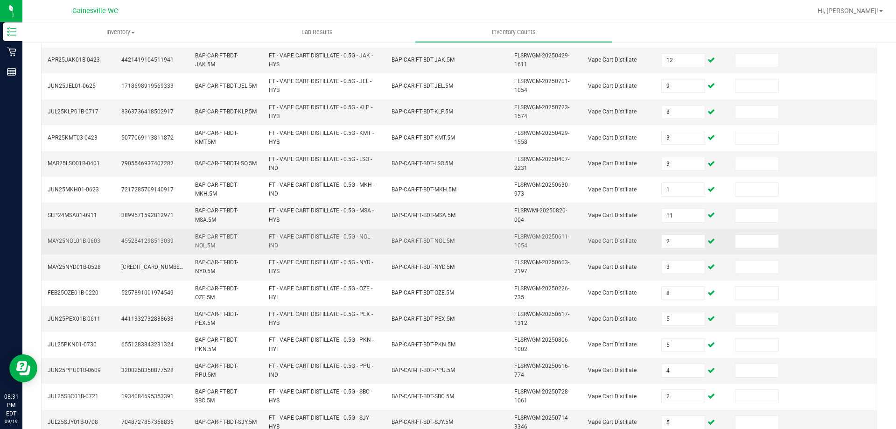
scroll to position [272, 0]
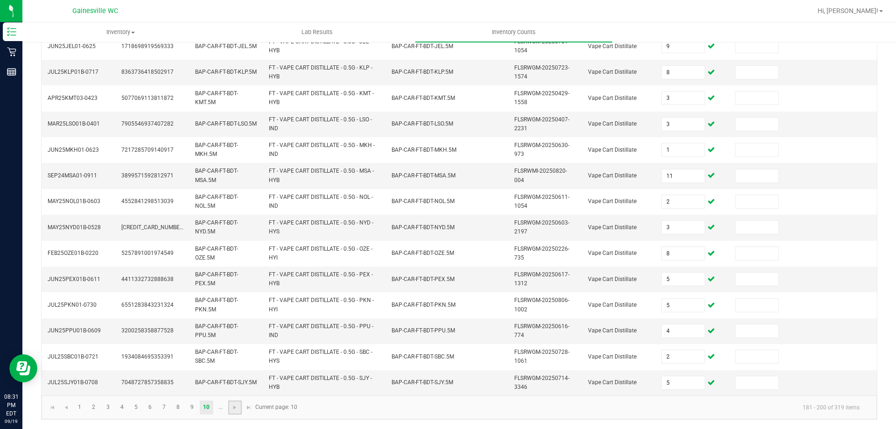
click at [234, 412] on link at bounding box center [235, 407] width 14 height 14
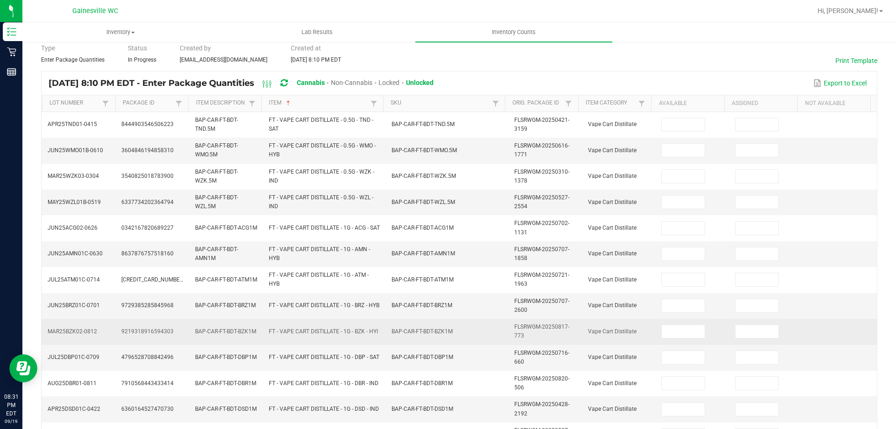
scroll to position [0, 0]
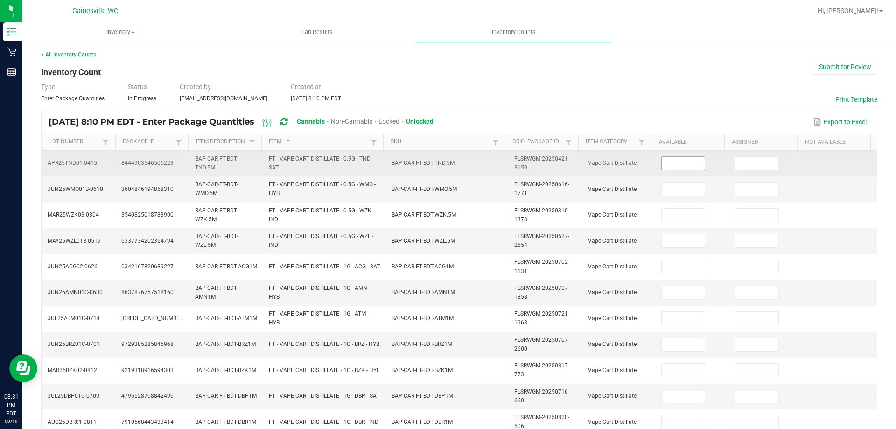
click at [691, 163] on input at bounding box center [683, 163] width 43 height 13
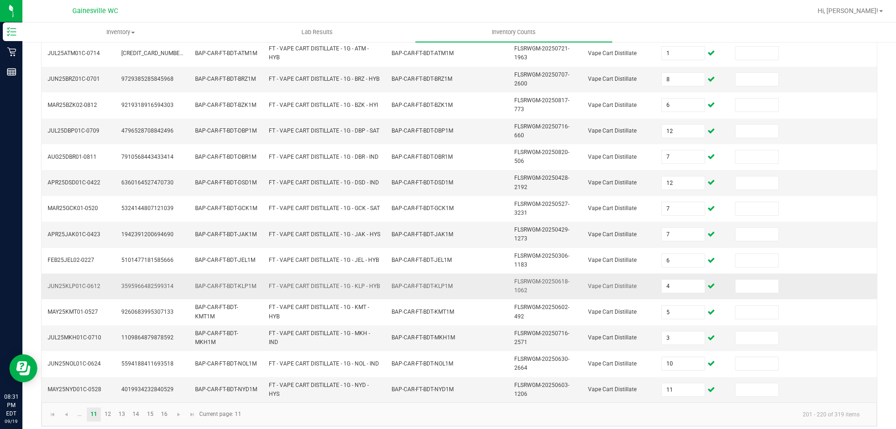
scroll to position [272, 0]
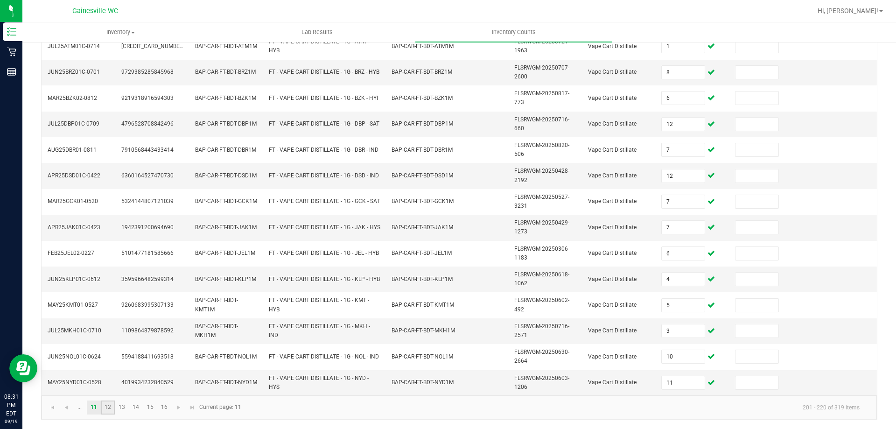
click at [109, 407] on link "12" at bounding box center [108, 407] width 14 height 14
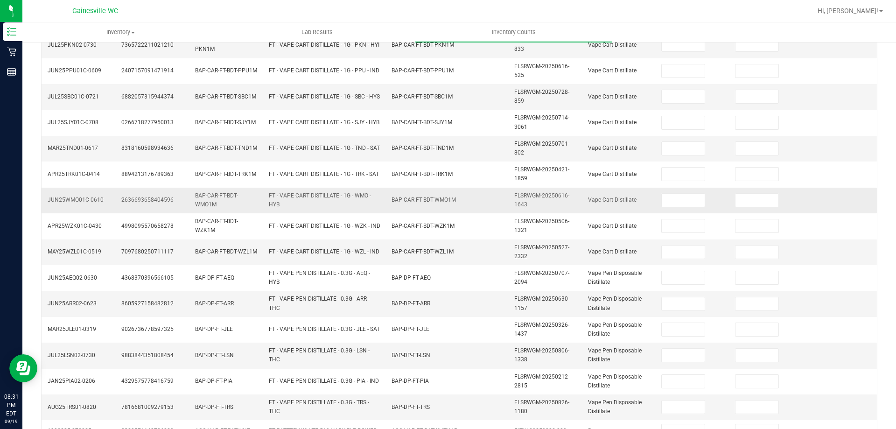
scroll to position [0, 0]
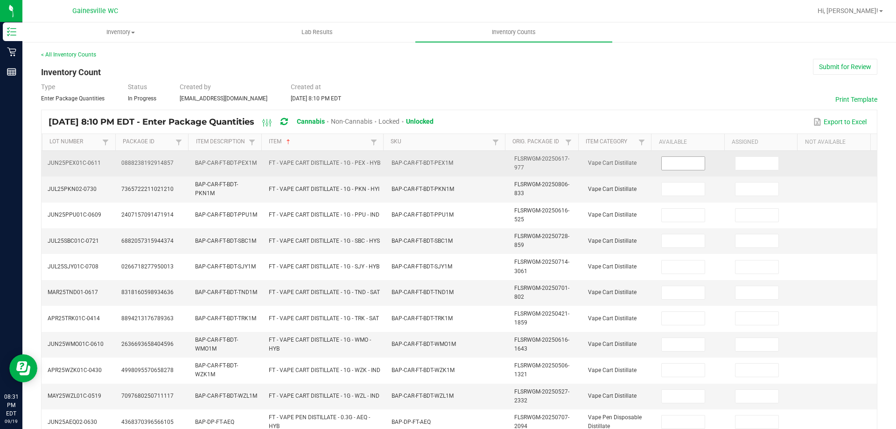
click at [675, 165] on input at bounding box center [683, 163] width 43 height 13
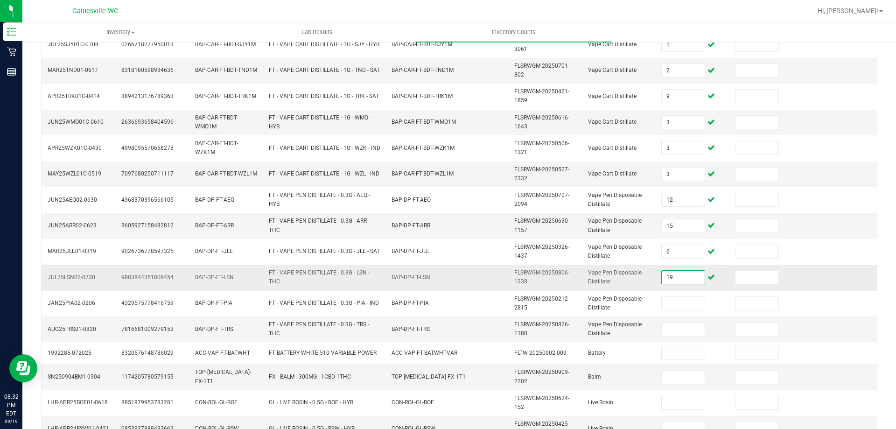
click at [662, 281] on input "19" at bounding box center [683, 277] width 43 height 13
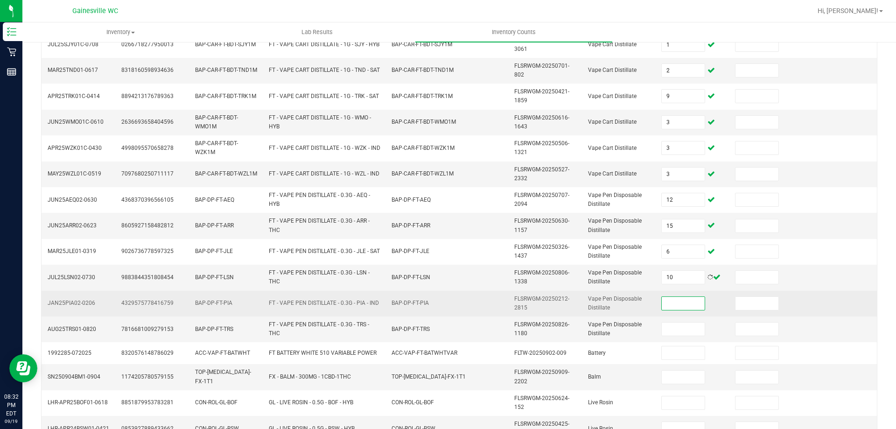
click at [662, 298] on input at bounding box center [683, 303] width 43 height 13
click at [666, 299] on input at bounding box center [683, 303] width 43 height 13
click at [673, 300] on input at bounding box center [683, 303] width 43 height 13
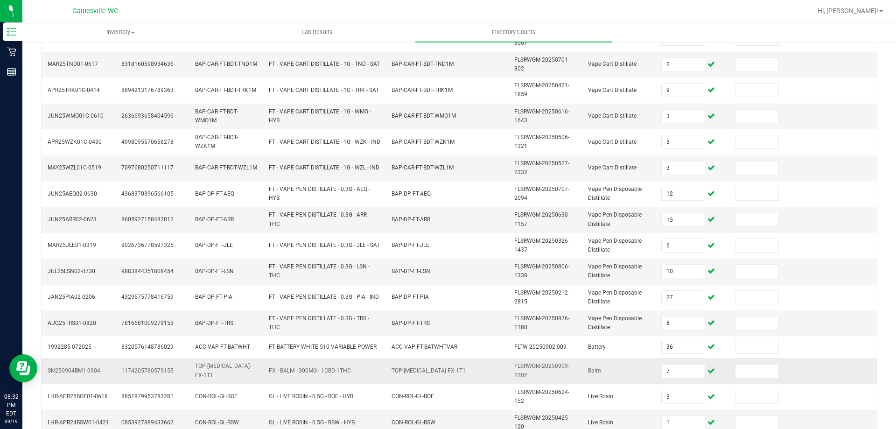
scroll to position [268, 0]
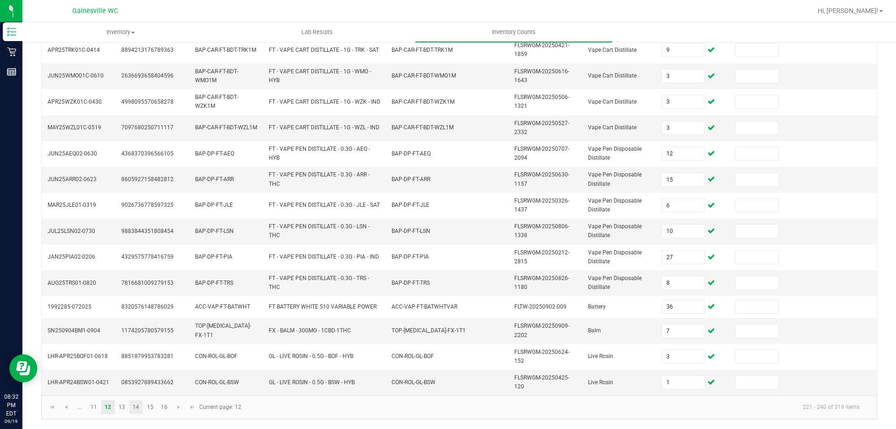
click at [129, 407] on link "14" at bounding box center [136, 407] width 14 height 14
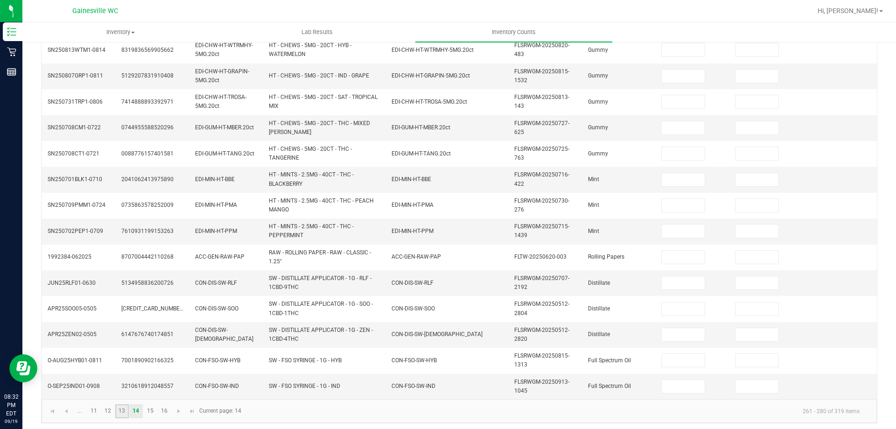
click at [126, 409] on link "13" at bounding box center [122, 411] width 14 height 14
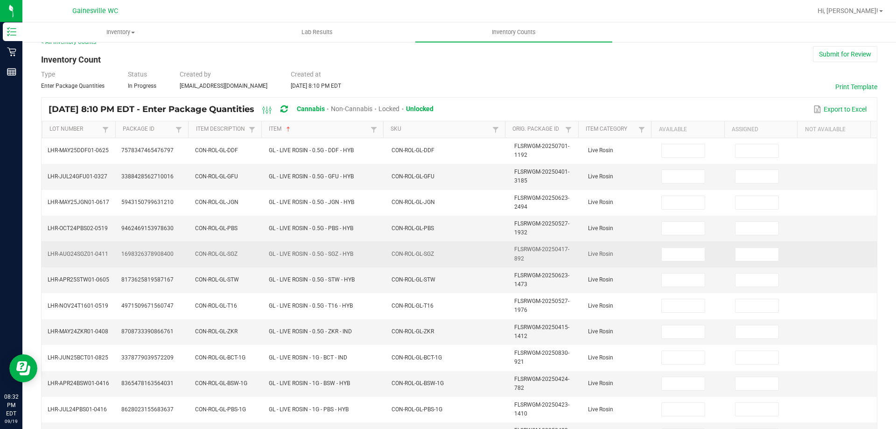
scroll to position [0, 0]
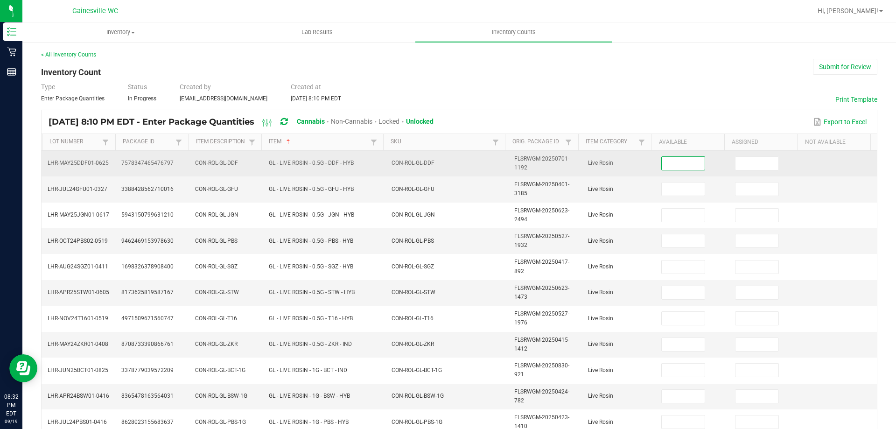
click at [680, 163] on input at bounding box center [683, 163] width 43 height 13
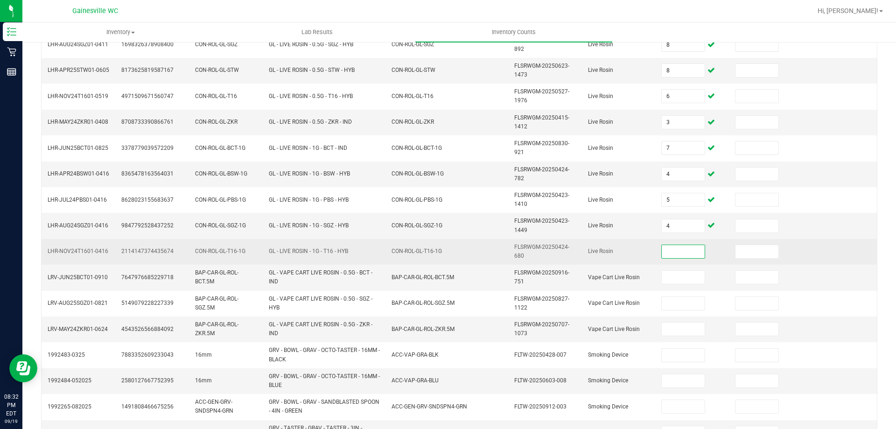
click at [687, 255] on input at bounding box center [683, 251] width 43 height 13
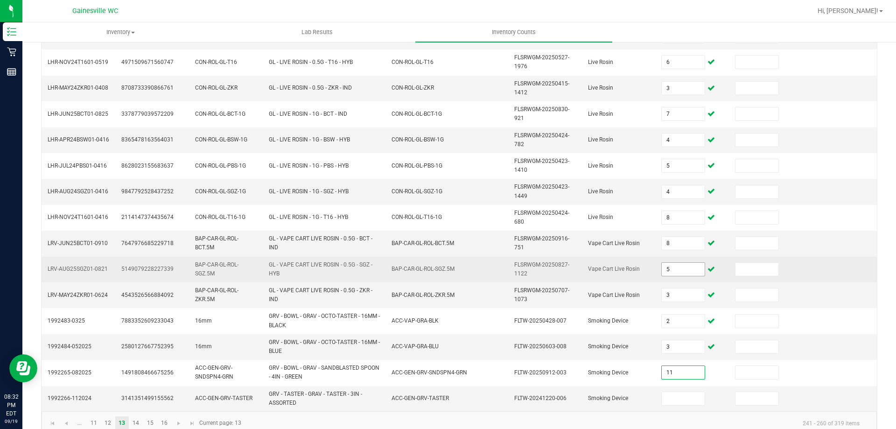
scroll to position [272, 0]
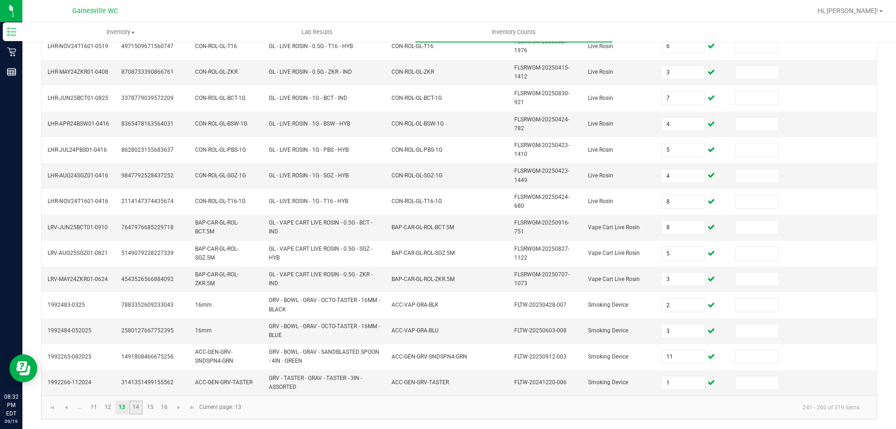
click at [133, 406] on link "14" at bounding box center [136, 407] width 14 height 14
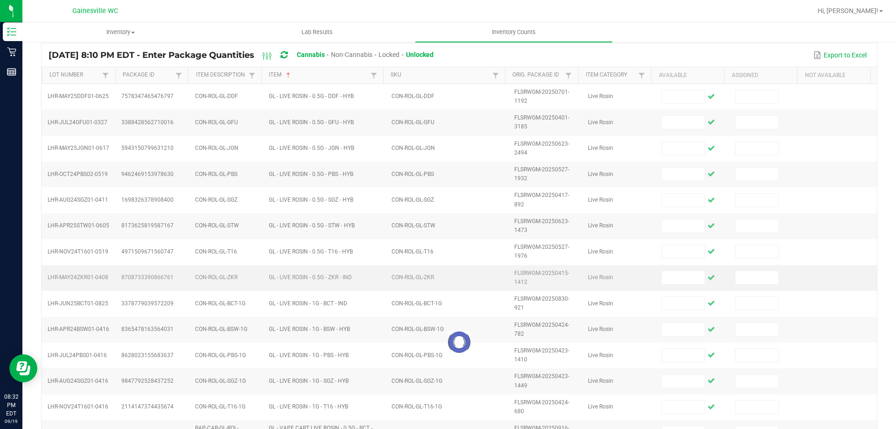
scroll to position [0, 0]
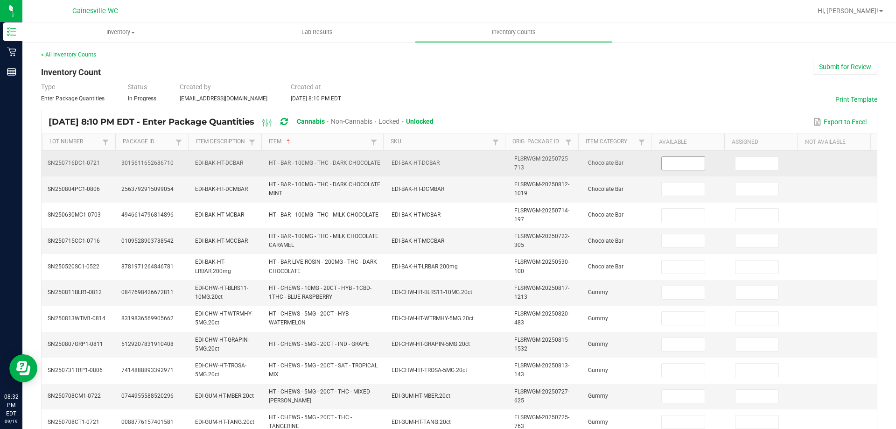
click at [687, 163] on input at bounding box center [683, 163] width 43 height 13
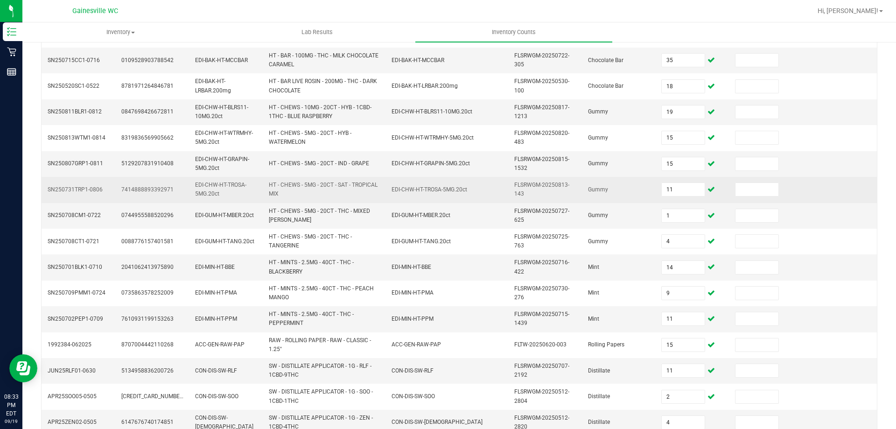
scroll to position [272, 0]
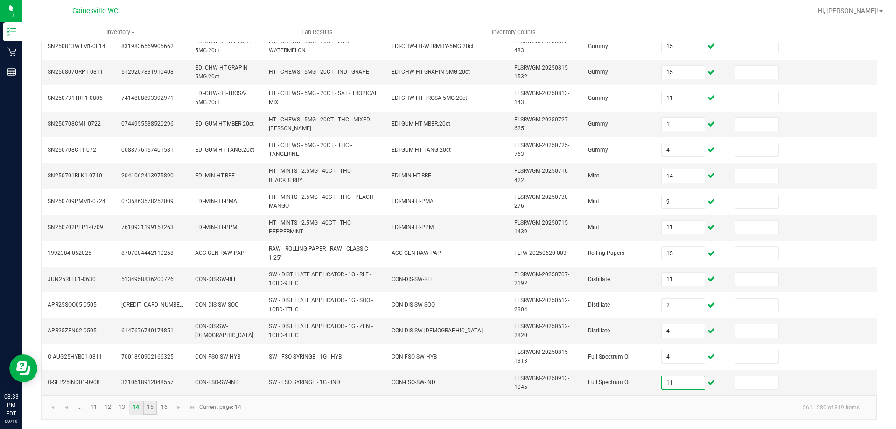
click at [156, 411] on link "15" at bounding box center [150, 407] width 14 height 14
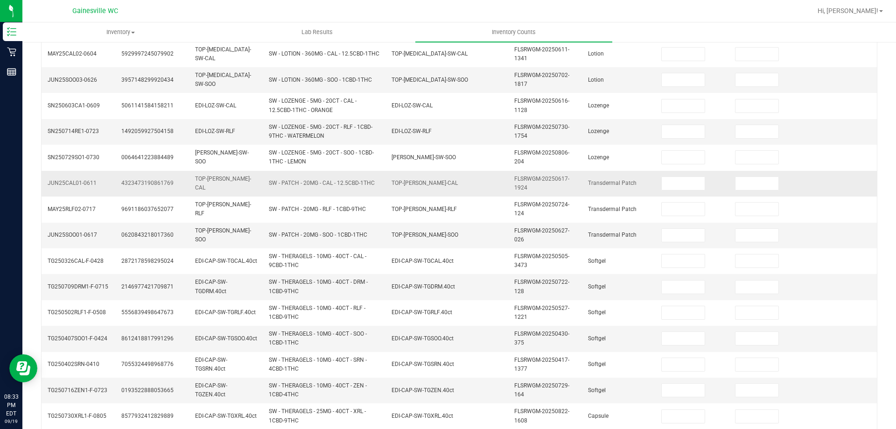
scroll to position [0, 0]
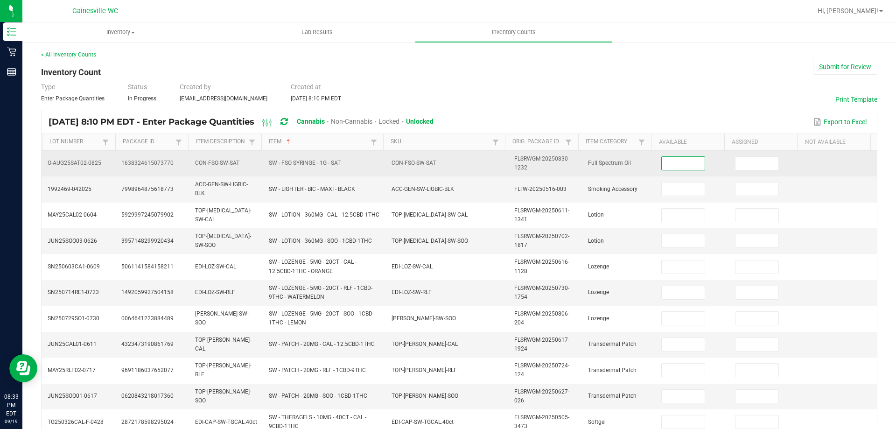
click at [686, 167] on input at bounding box center [683, 163] width 43 height 13
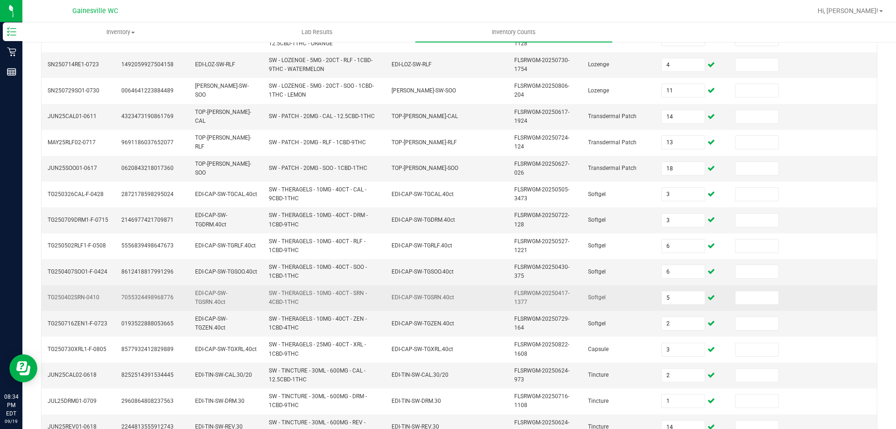
scroll to position [272, 0]
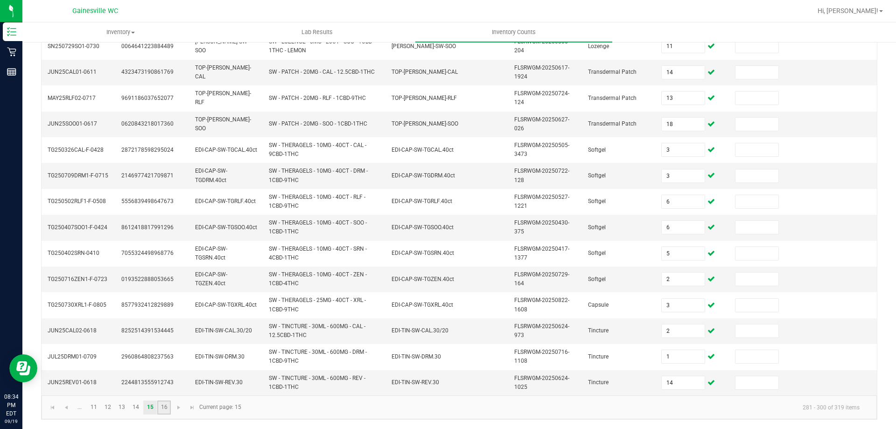
click at [168, 405] on link "16" at bounding box center [164, 407] width 14 height 14
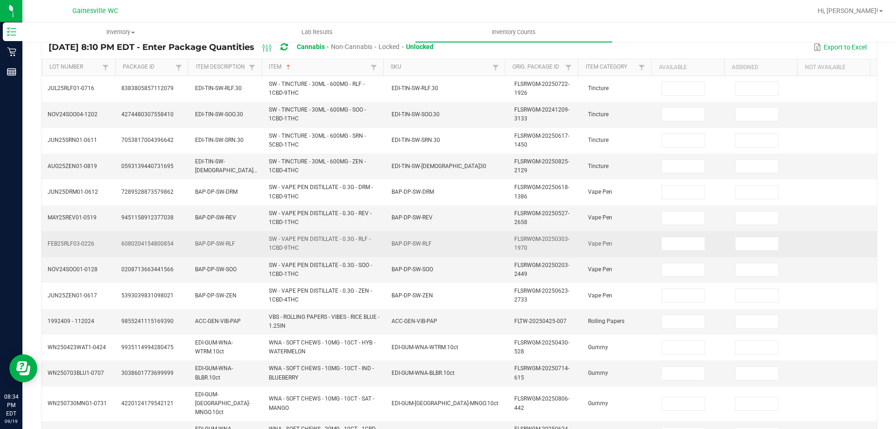
scroll to position [0, 0]
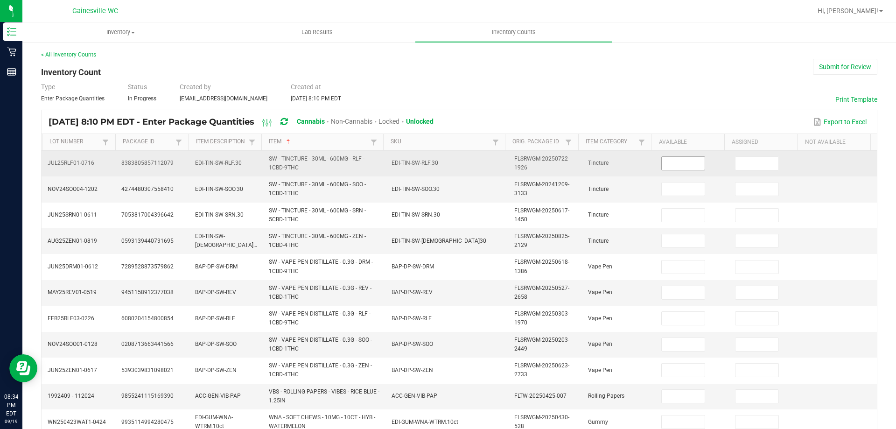
click at [671, 164] on input at bounding box center [683, 163] width 43 height 13
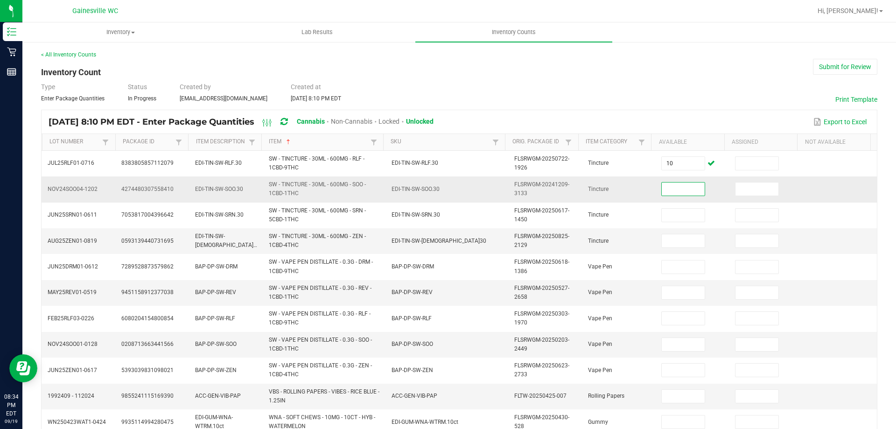
click at [684, 188] on input at bounding box center [683, 188] width 43 height 13
click at [656, 283] on td at bounding box center [693, 293] width 74 height 26
click at [662, 286] on span at bounding box center [683, 293] width 44 height 14
click at [663, 291] on input at bounding box center [683, 292] width 43 height 13
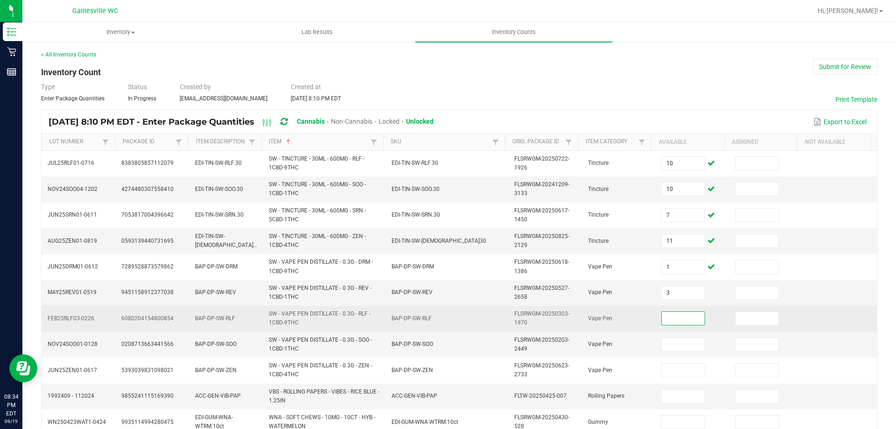
click at [662, 318] on input at bounding box center [683, 318] width 43 height 13
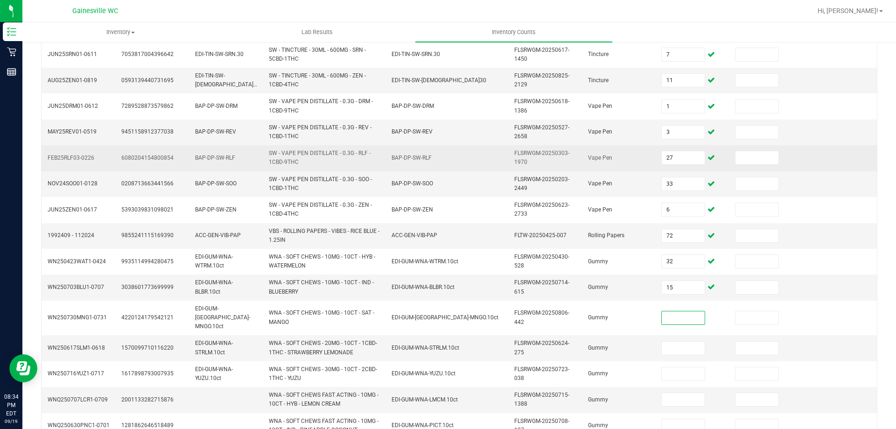
scroll to position [246, 0]
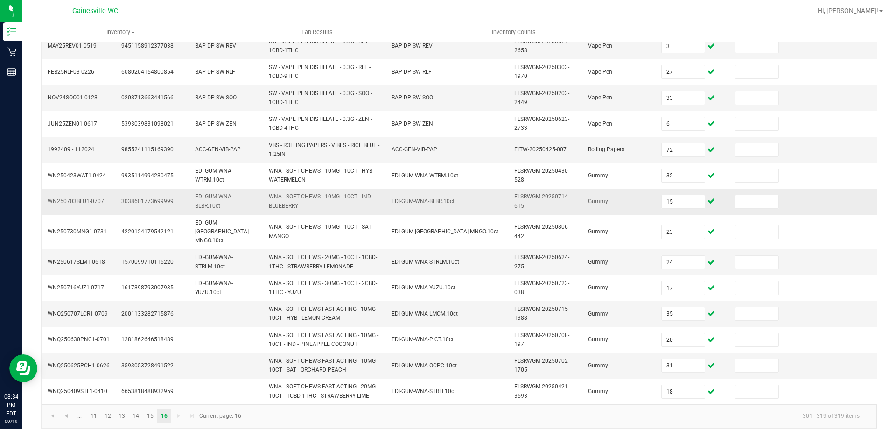
click at [803, 190] on td at bounding box center [840, 202] width 74 height 26
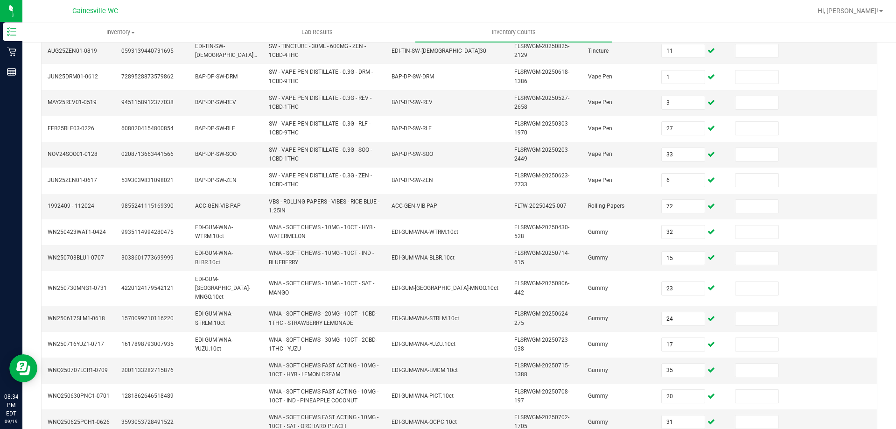
scroll to position [0, 0]
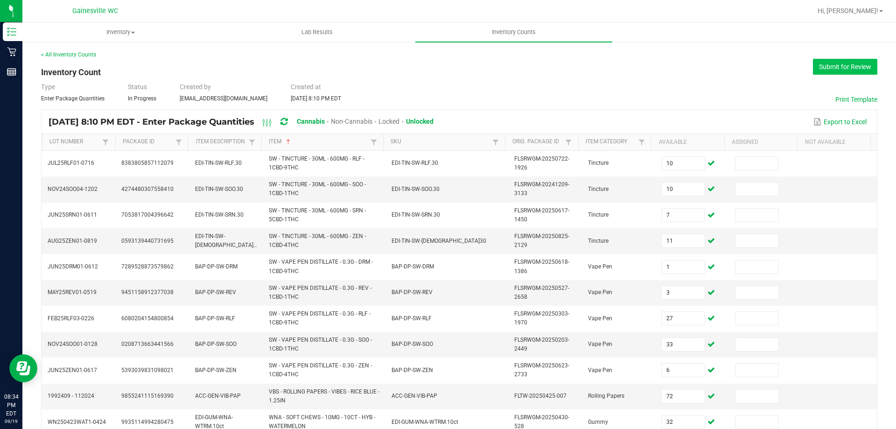
click at [859, 68] on button "Submit for Review" at bounding box center [845, 67] width 64 height 16
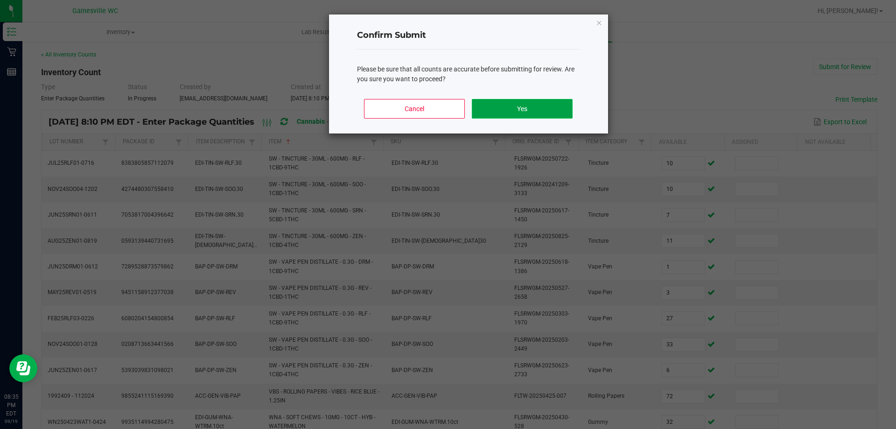
click at [526, 113] on button "Yes" at bounding box center [522, 109] width 100 height 20
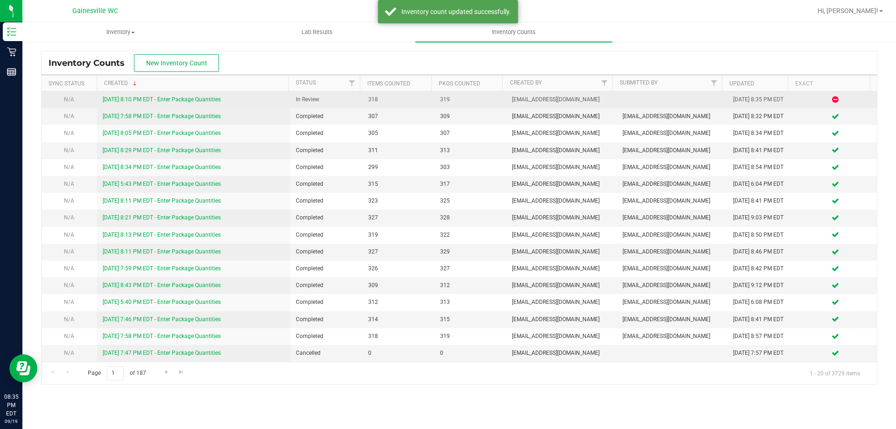
click at [201, 98] on link "[DATE] 8:10 PM EDT - Enter Package Quantities" at bounding box center [162, 99] width 118 height 7
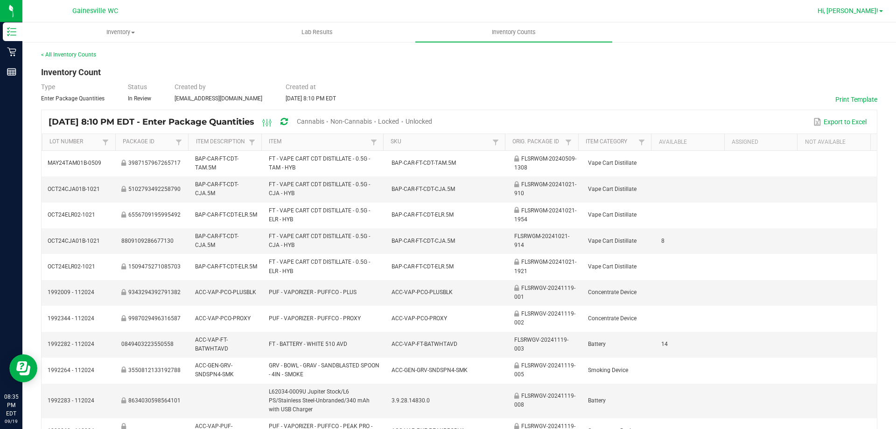
click at [865, 7] on span "Hi, [PERSON_NAME]!" at bounding box center [848, 10] width 61 height 7
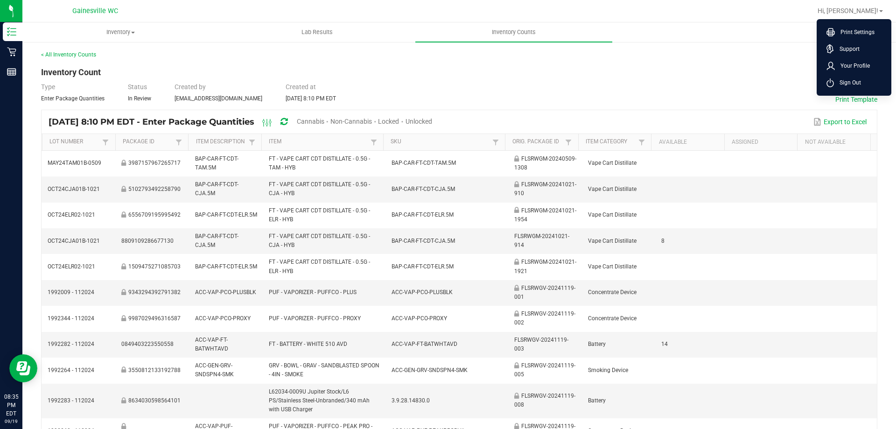
click at [837, 86] on span "Sign Out" at bounding box center [847, 82] width 27 height 9
